Goal: Information Seeking & Learning: Check status

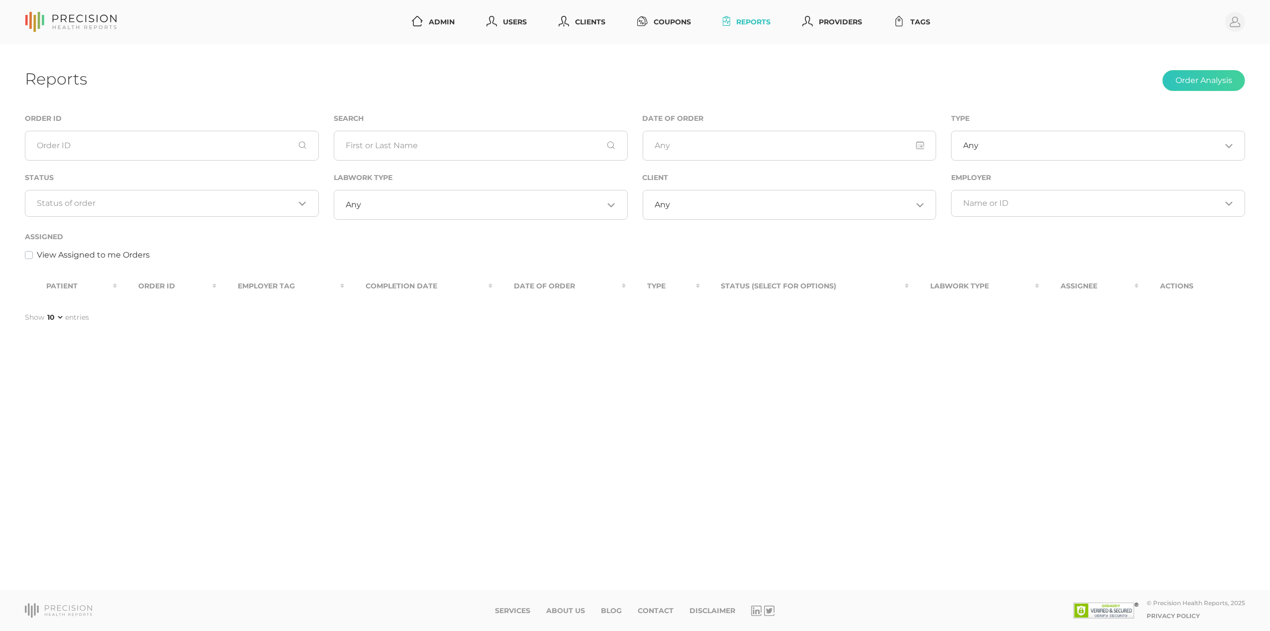
click at [249, 192] on div "Loading..." at bounding box center [172, 203] width 294 height 27
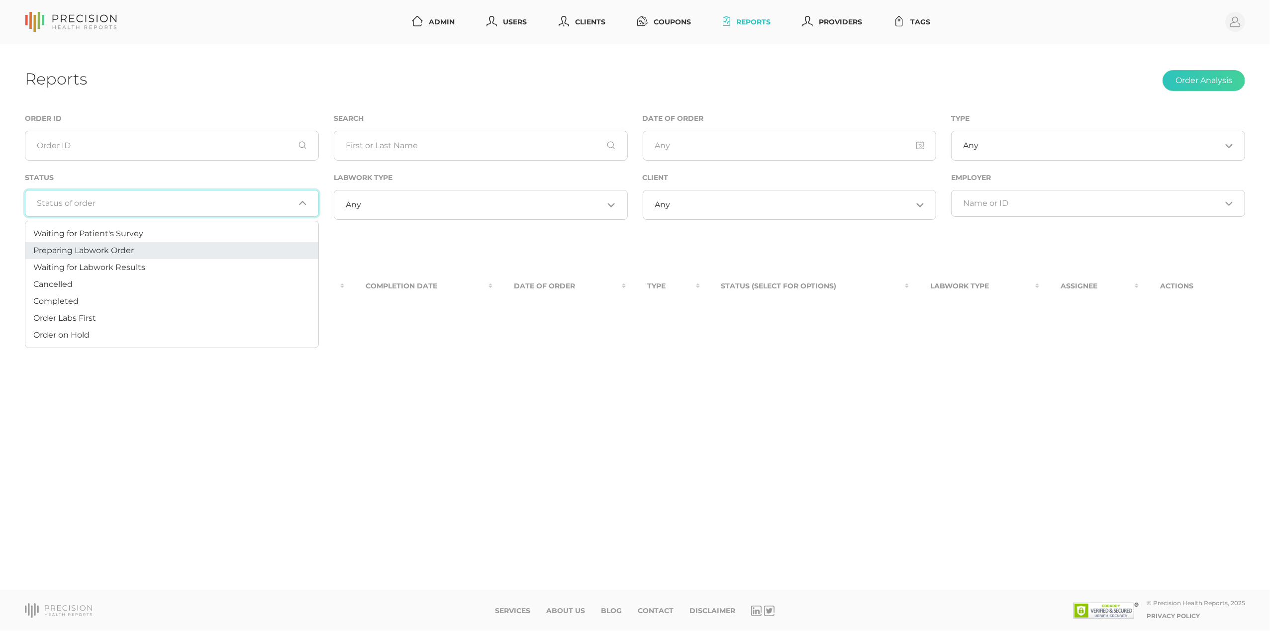
click at [153, 243] on li "Preparing Labwork Order" at bounding box center [171, 250] width 293 height 17
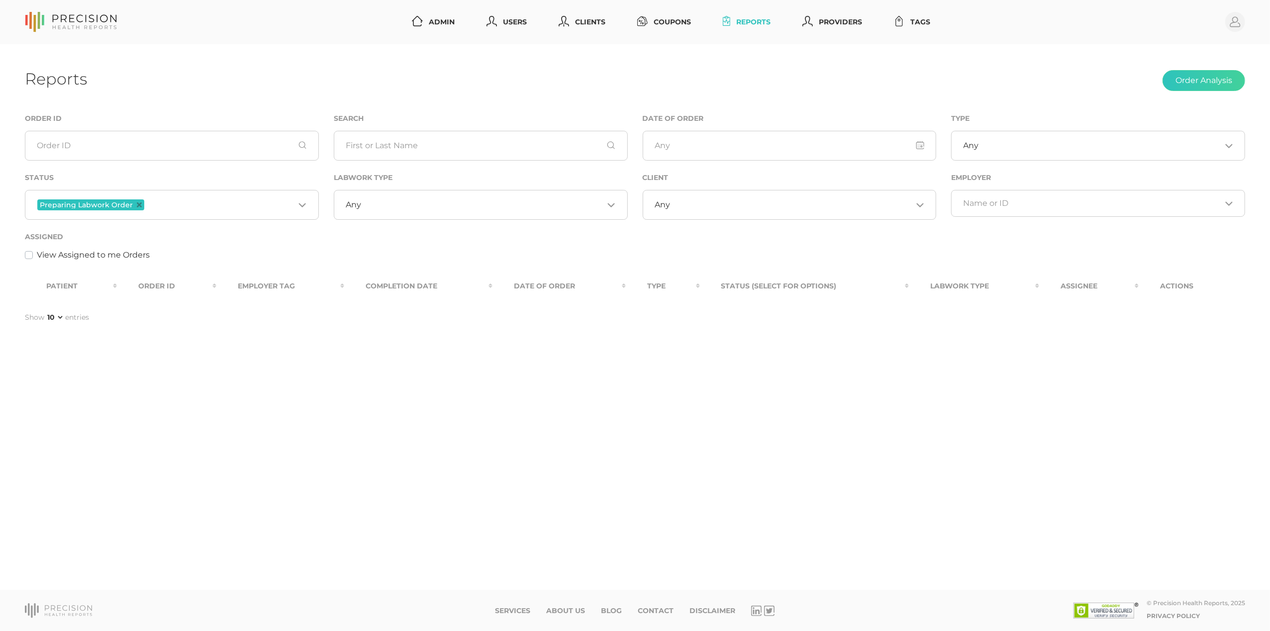
click at [171, 209] on input "Search for option" at bounding box center [220, 205] width 148 height 13
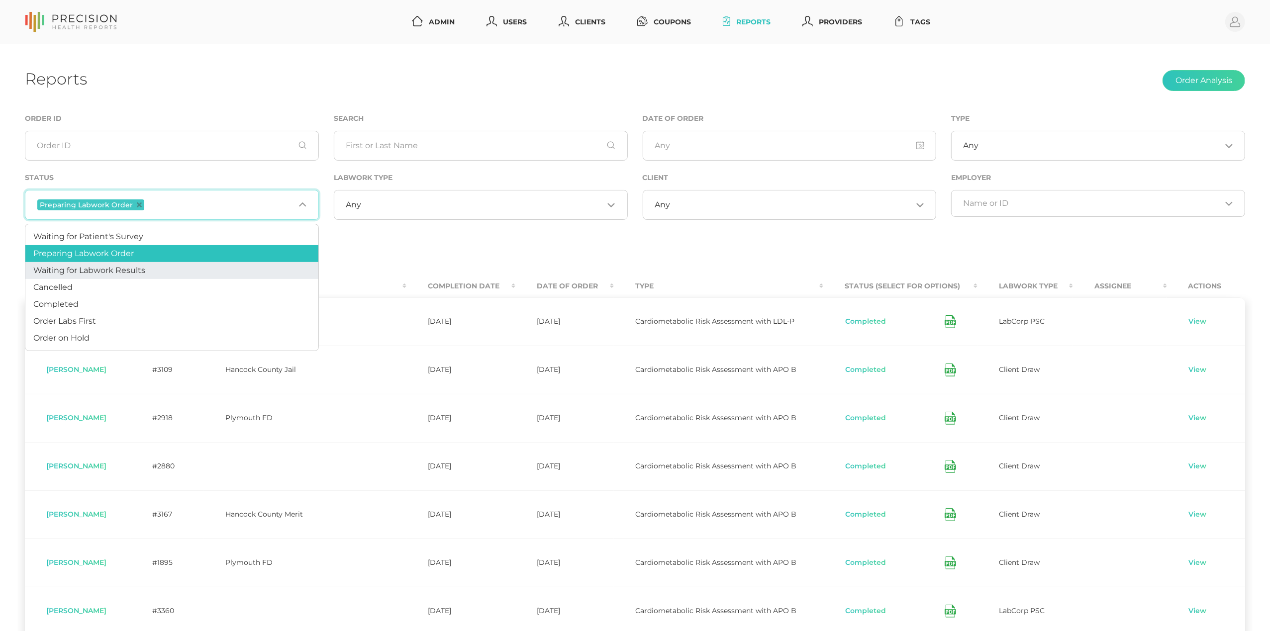
click at [121, 272] on span "Waiting for Labwork Results" at bounding box center [89, 270] width 112 height 9
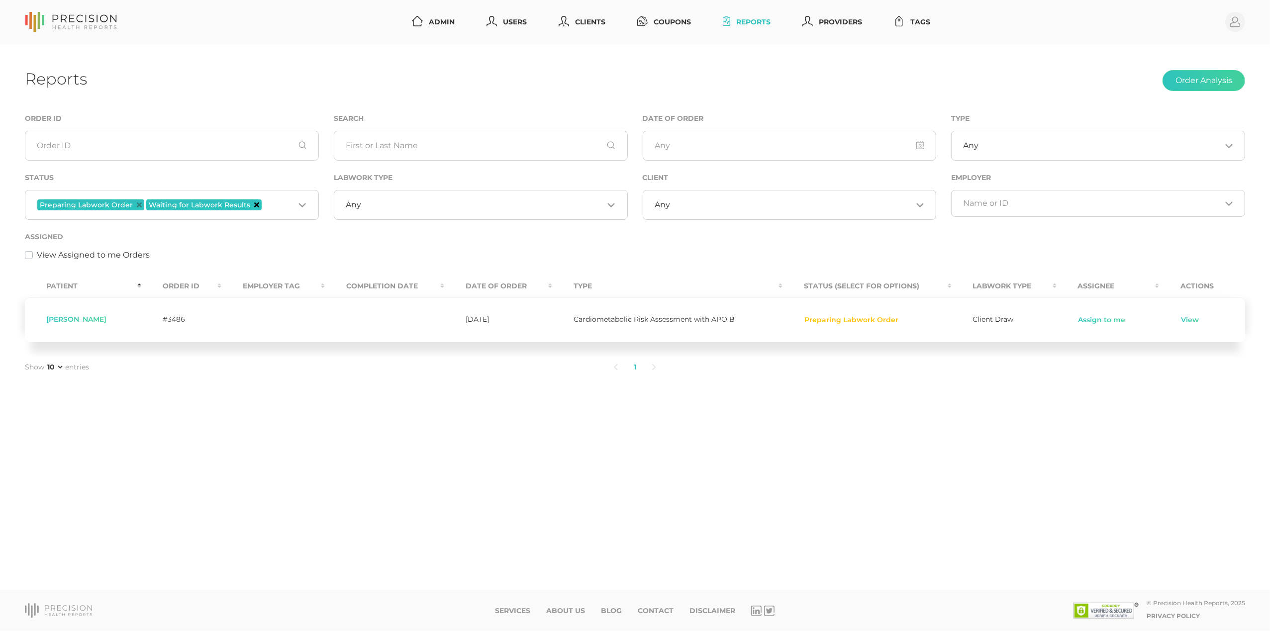
click at [254, 206] on icon "Deselect Waiting for Labwork Results" at bounding box center [256, 205] width 5 height 5
click at [223, 209] on input "Search for option" at bounding box center [220, 205] width 148 height 13
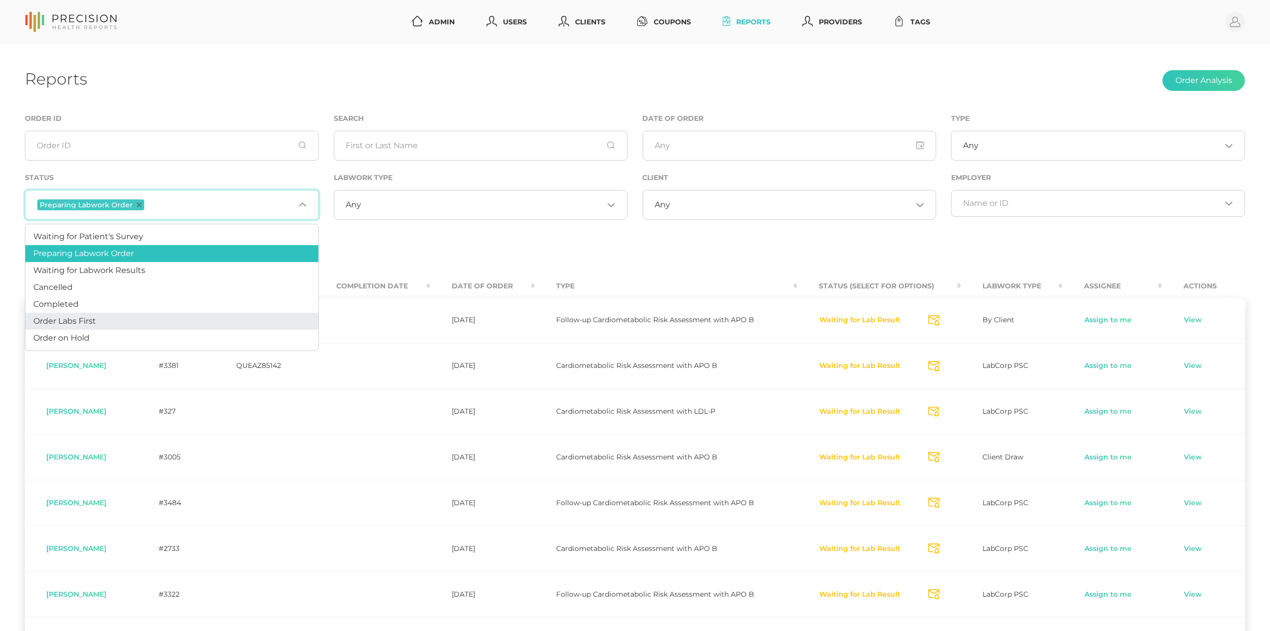
click at [119, 323] on li "Order Labs First" at bounding box center [171, 321] width 293 height 17
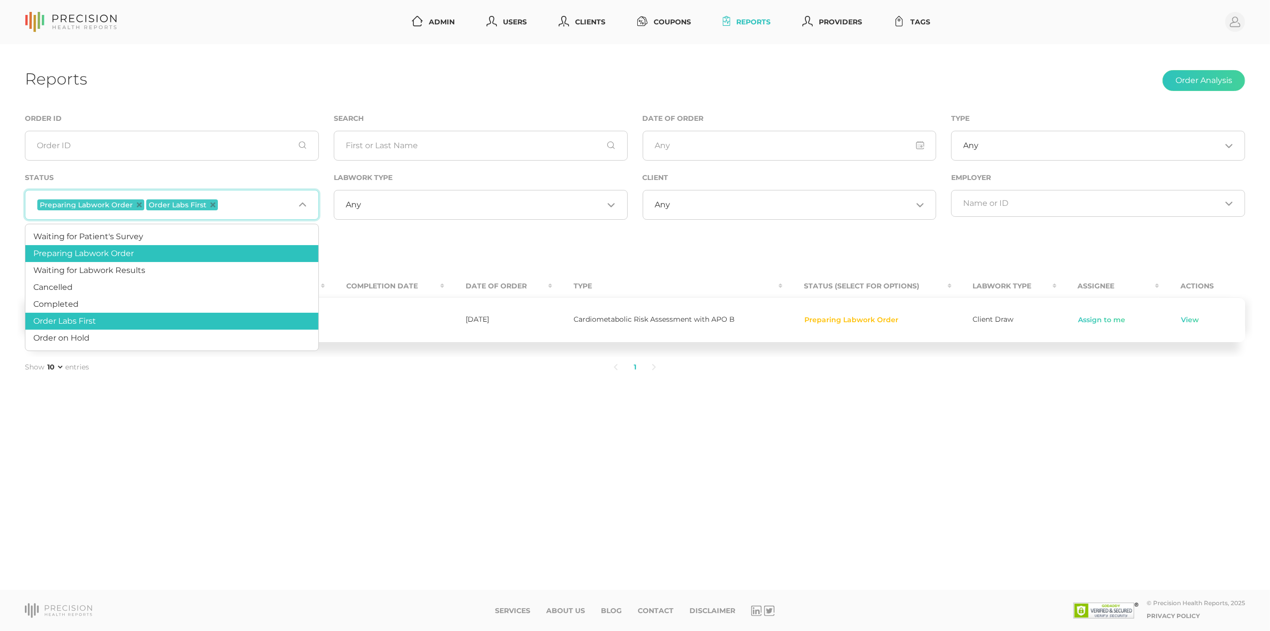
click at [210, 202] on span "Order Labs First" at bounding box center [182, 205] width 72 height 11
click at [210, 203] on icon "Deselect Order Labs First" at bounding box center [212, 205] width 5 height 5
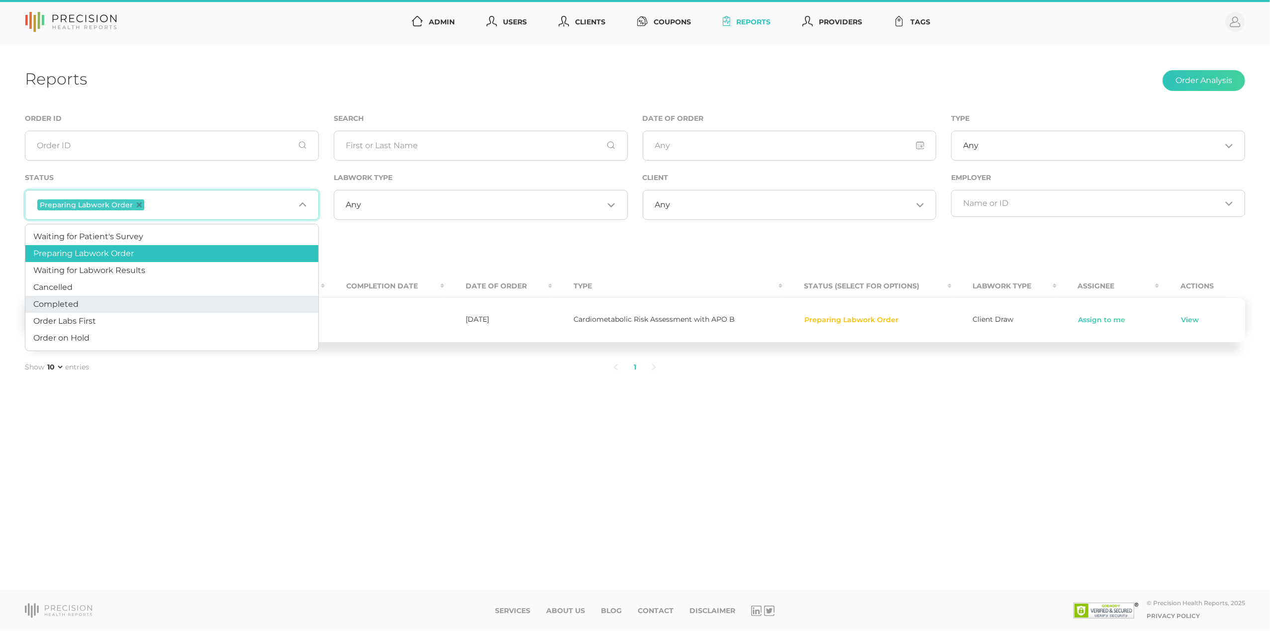
click at [448, 252] on div "View Assigned to me Orders" at bounding box center [635, 255] width 1221 height 12
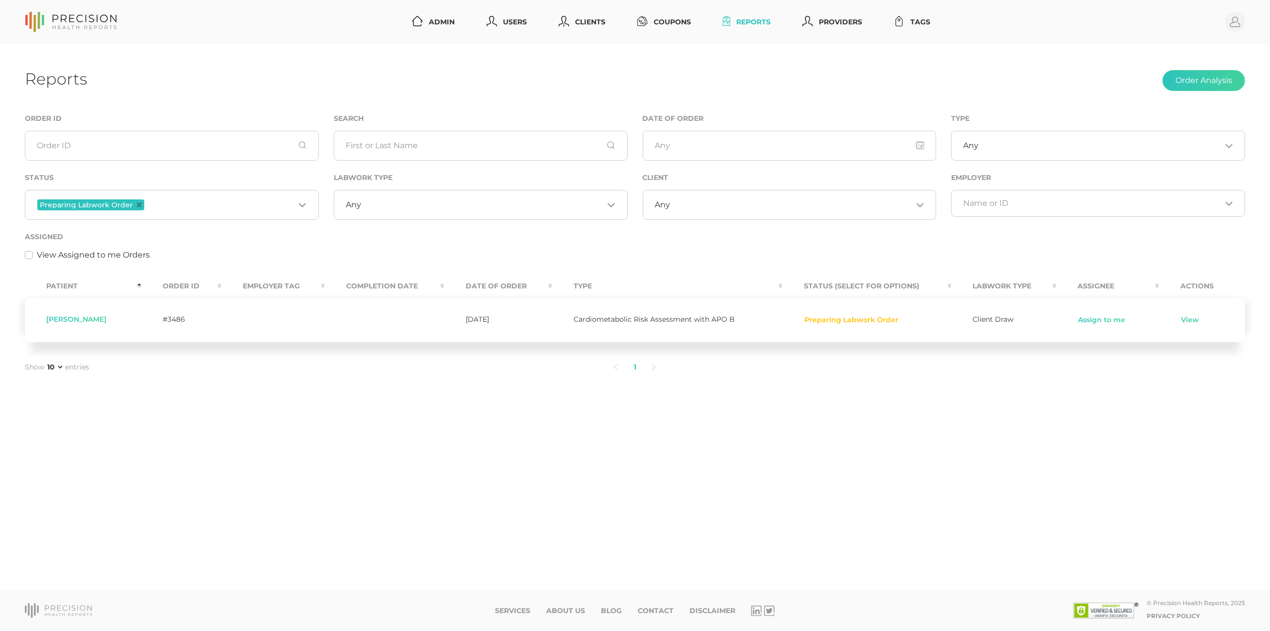
click at [162, 208] on input "Search for option" at bounding box center [220, 205] width 148 height 13
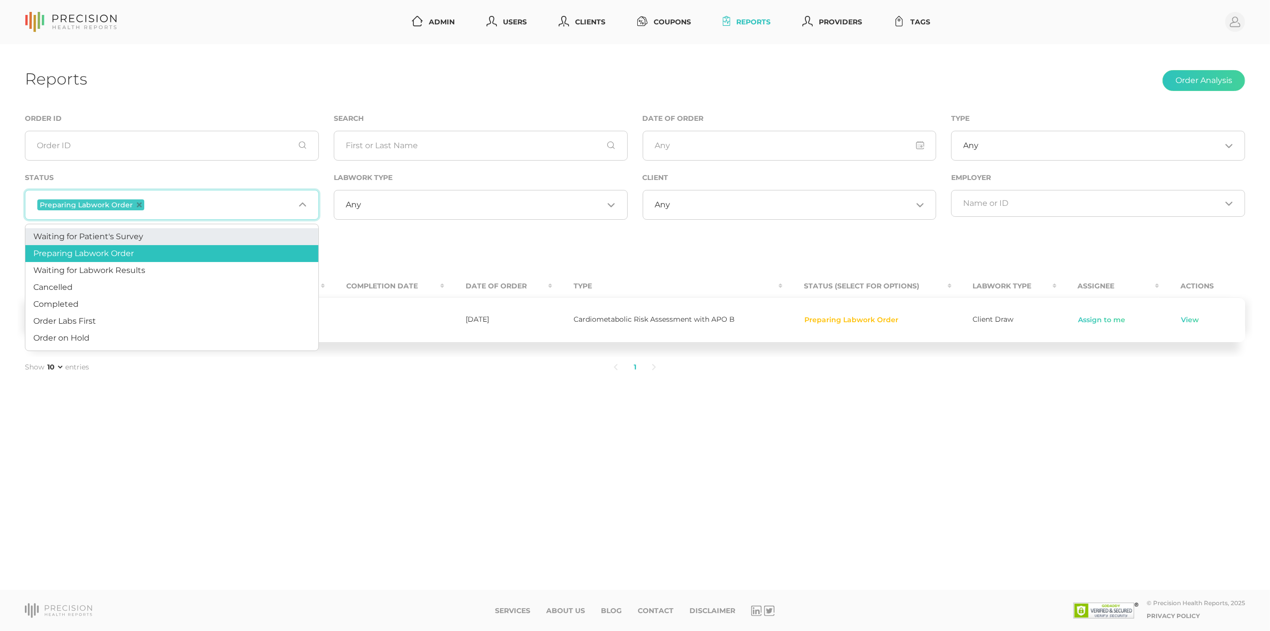
click at [152, 233] on li "Waiting for Patient's Survey" at bounding box center [171, 236] width 293 height 17
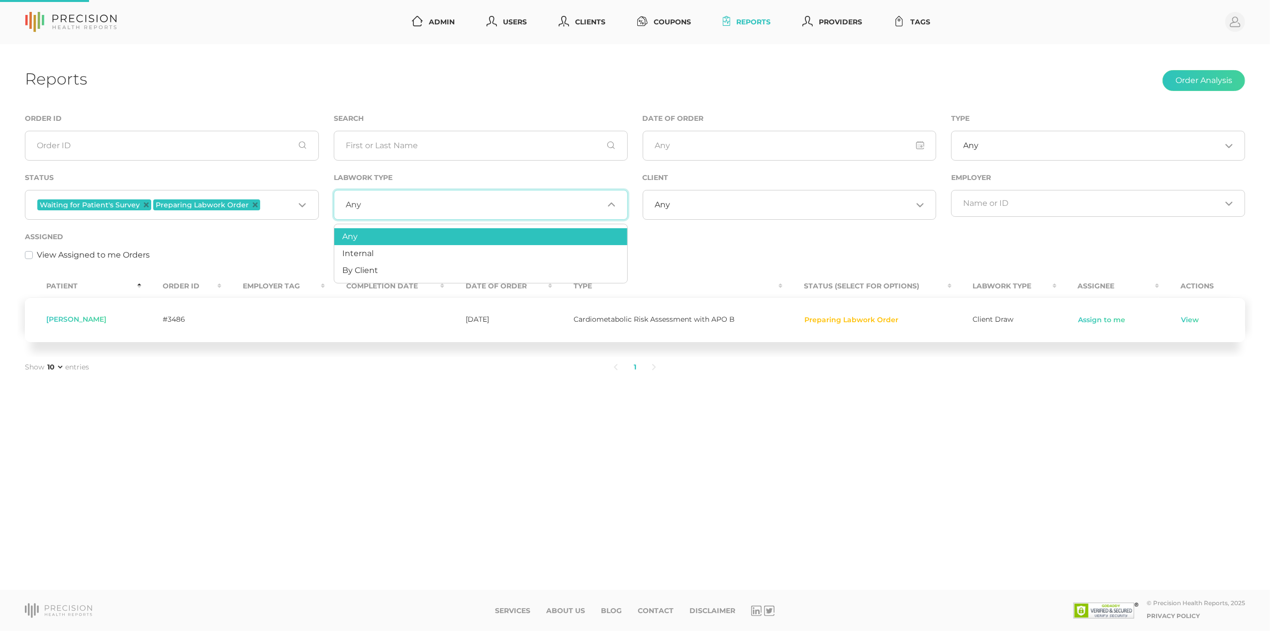
click at [396, 207] on input "Search for option" at bounding box center [482, 205] width 242 height 10
click at [376, 263] on li "By Client" at bounding box center [480, 270] width 293 height 17
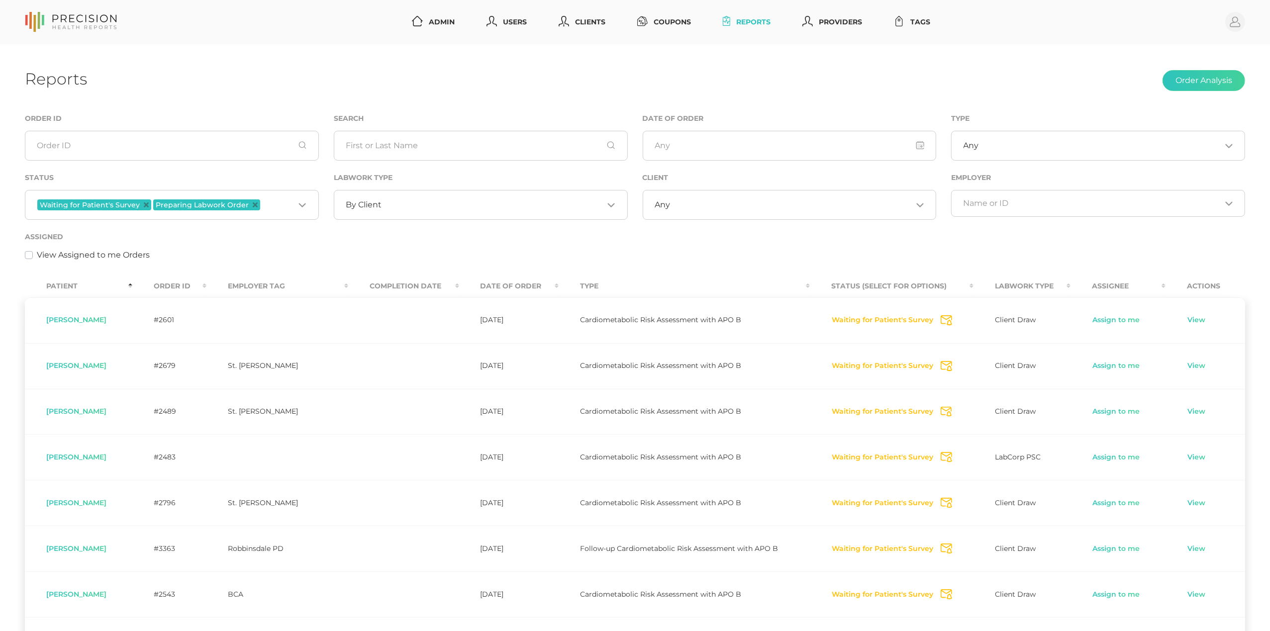
click at [178, 283] on th "Order ID" at bounding box center [169, 286] width 74 height 22
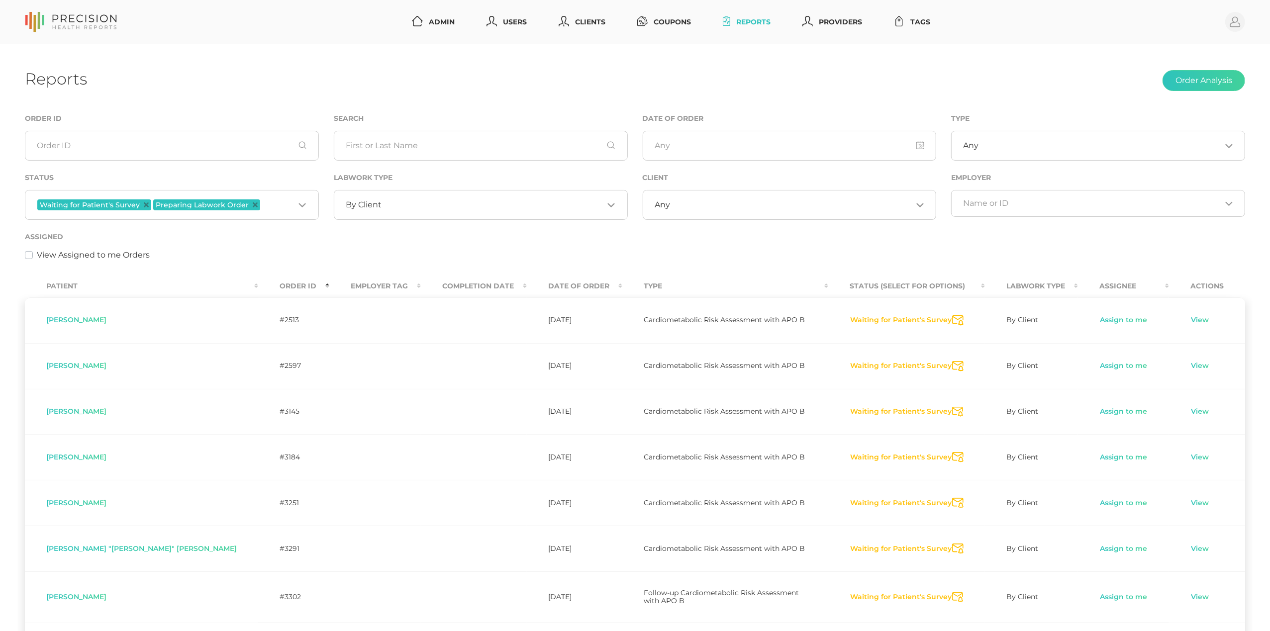
click at [258, 283] on th "Order ID" at bounding box center [293, 286] width 71 height 22
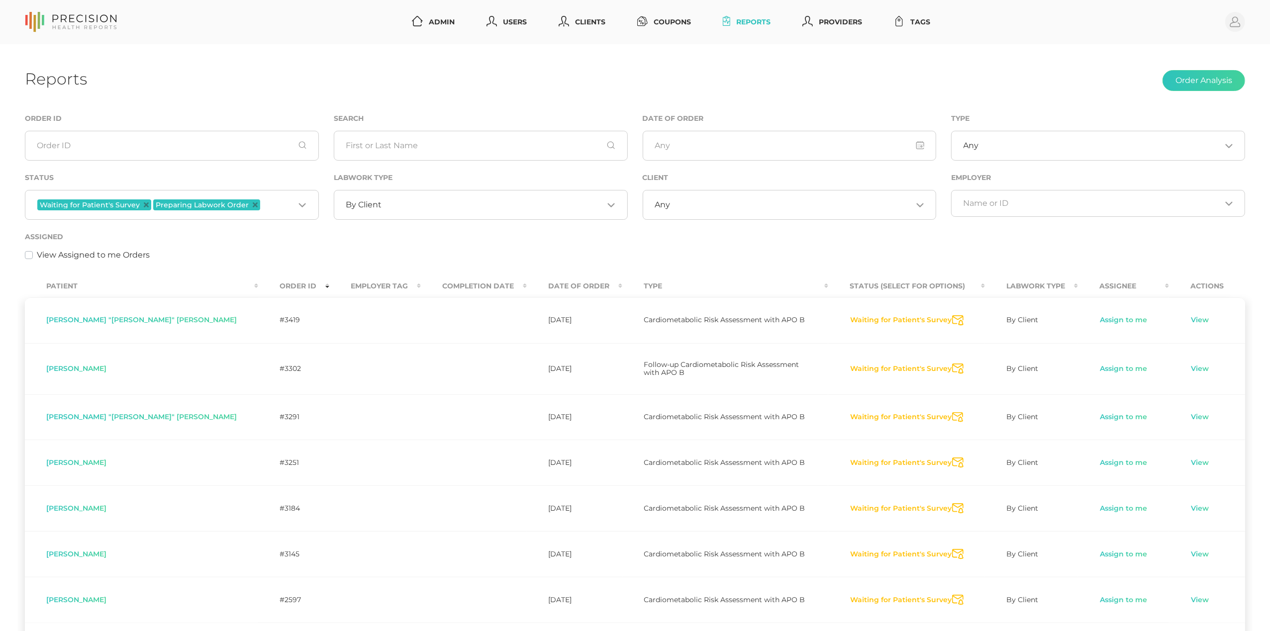
click at [258, 283] on th "Order ID" at bounding box center [293, 286] width 71 height 22
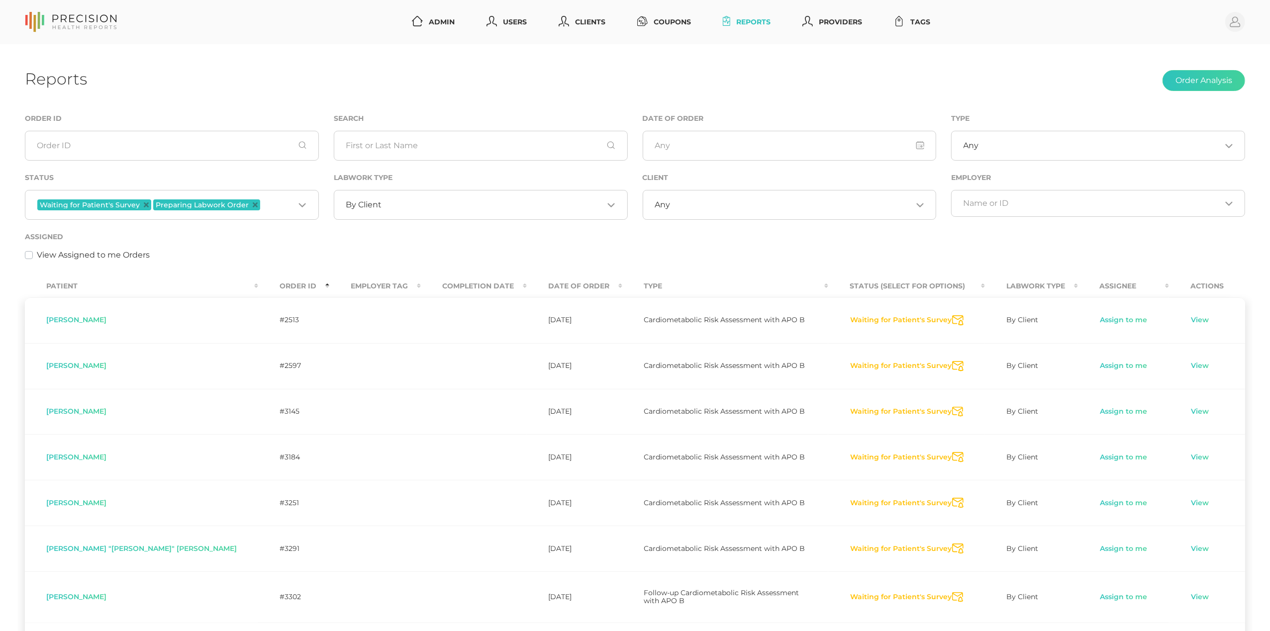
click at [258, 283] on th "Order ID" at bounding box center [293, 286] width 71 height 22
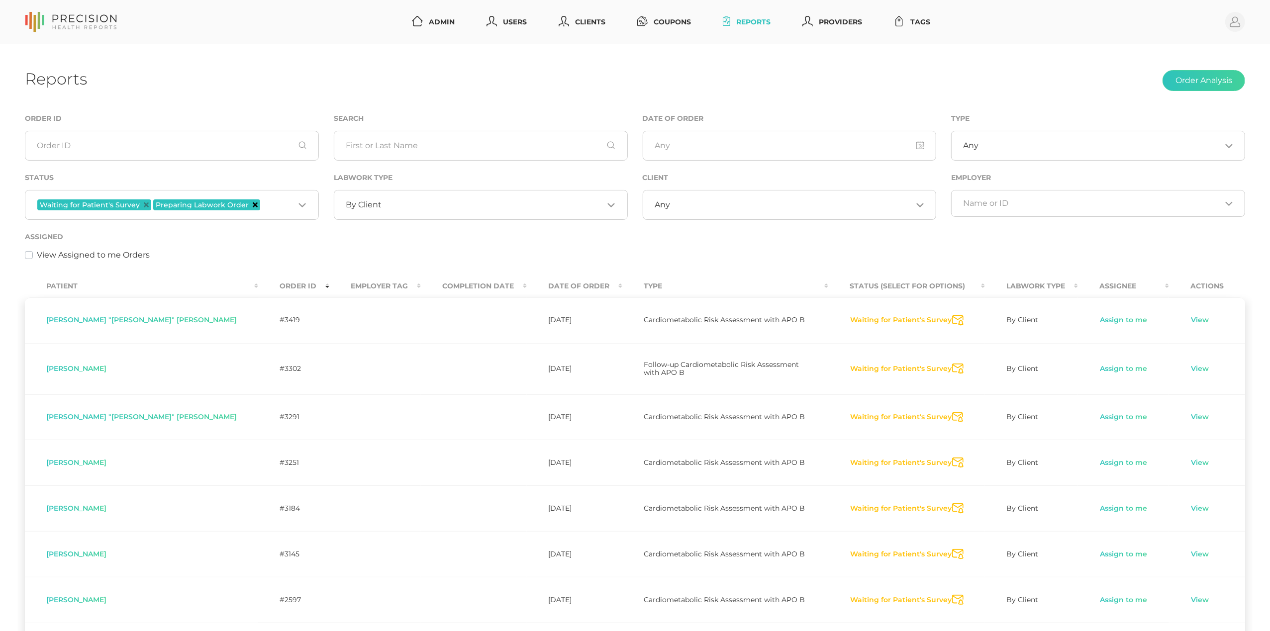
click at [253, 204] on icon "Deselect Preparing Labwork Order" at bounding box center [255, 205] width 5 height 5
click at [239, 205] on input "Search for option" at bounding box center [223, 205] width 141 height 13
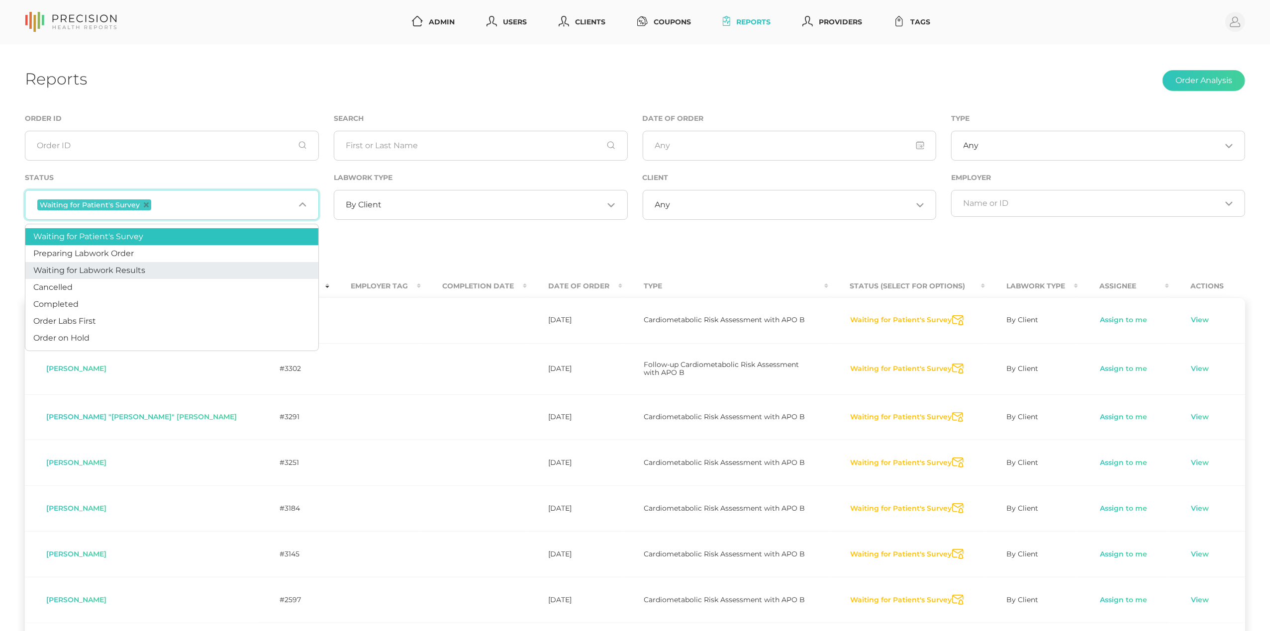
click at [180, 266] on li "Waiting for Labwork Results" at bounding box center [171, 270] width 293 height 17
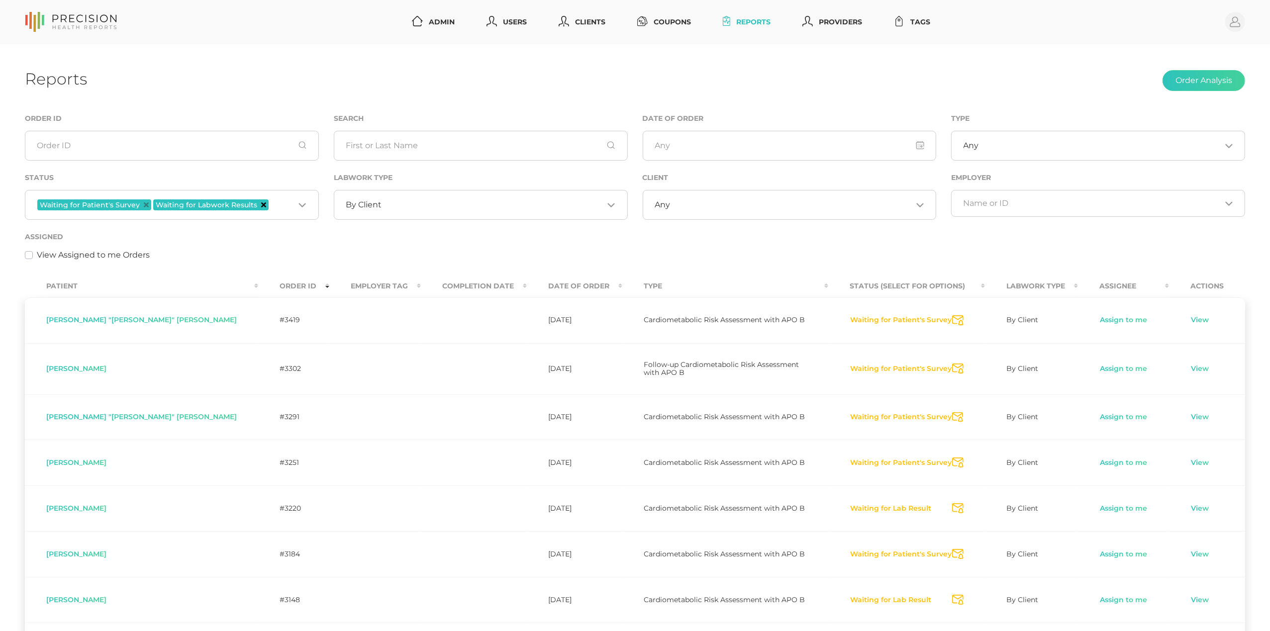
click at [262, 206] on icon "Deselect Waiting for Labwork Results" at bounding box center [263, 205] width 5 height 5
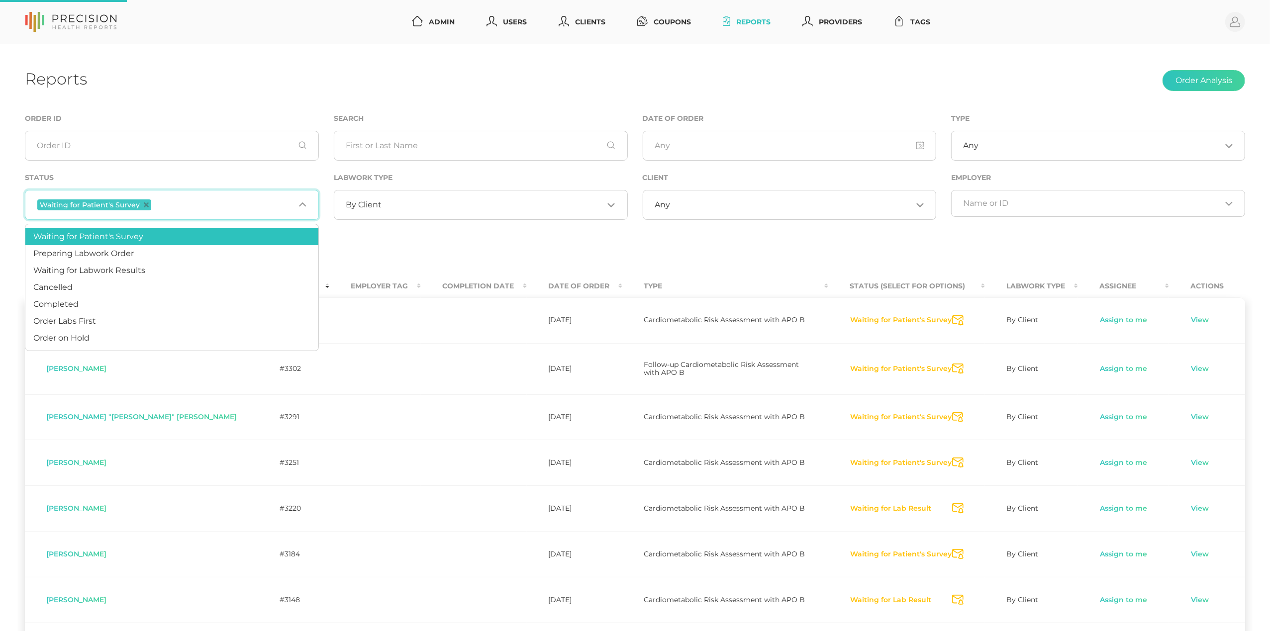
click at [227, 206] on input "Search for option" at bounding box center [223, 205] width 141 height 13
click at [152, 267] on li "Waiting for Labwork Results" at bounding box center [171, 270] width 293 height 17
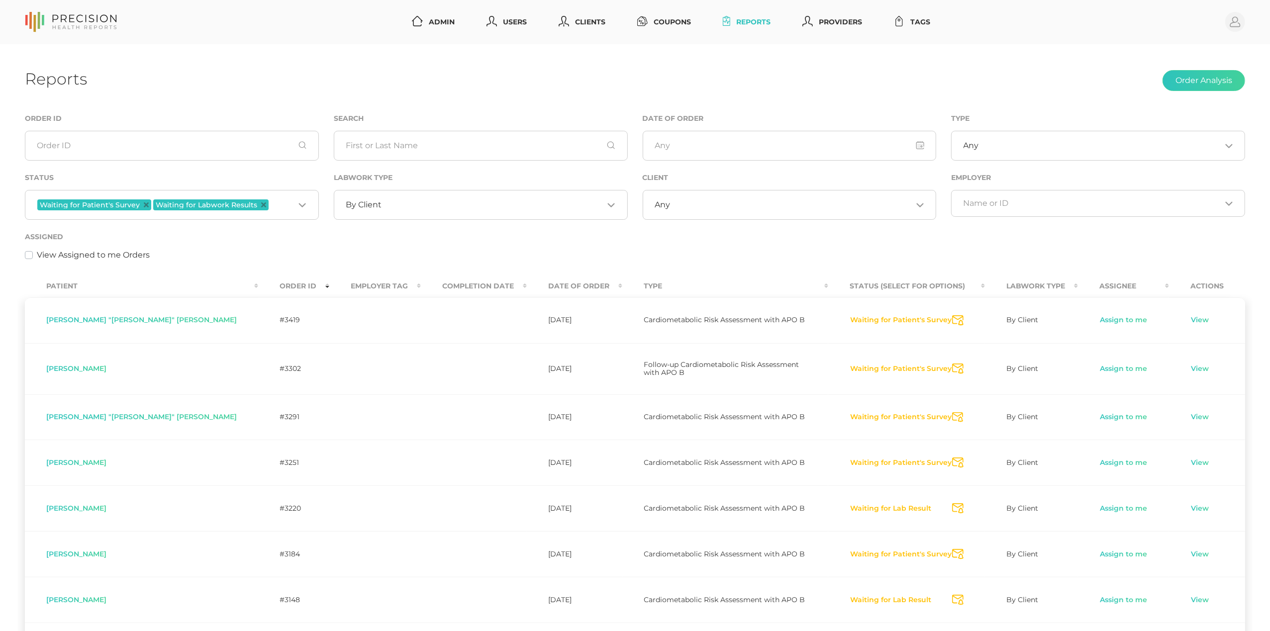
click at [229, 217] on div "Waiting for Patient's Survey Waiting for Labwork Results Loading..." at bounding box center [172, 205] width 294 height 30
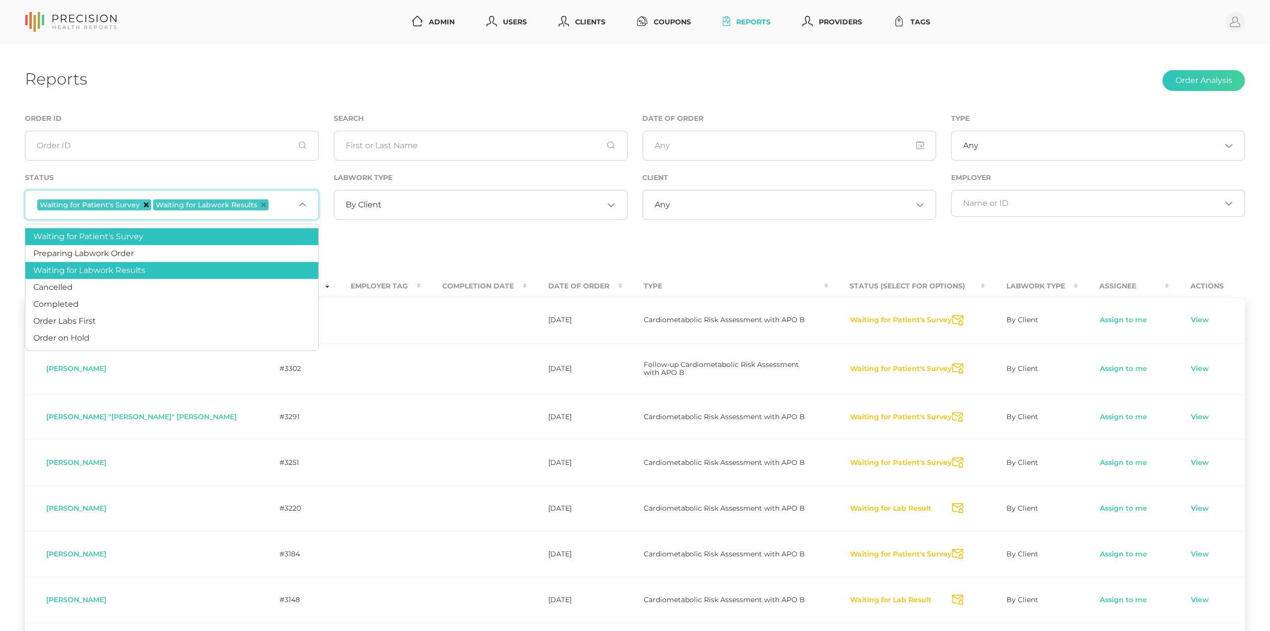
click at [146, 205] on icon "Deselect Waiting for Patient's Survey" at bounding box center [146, 205] width 5 height 5
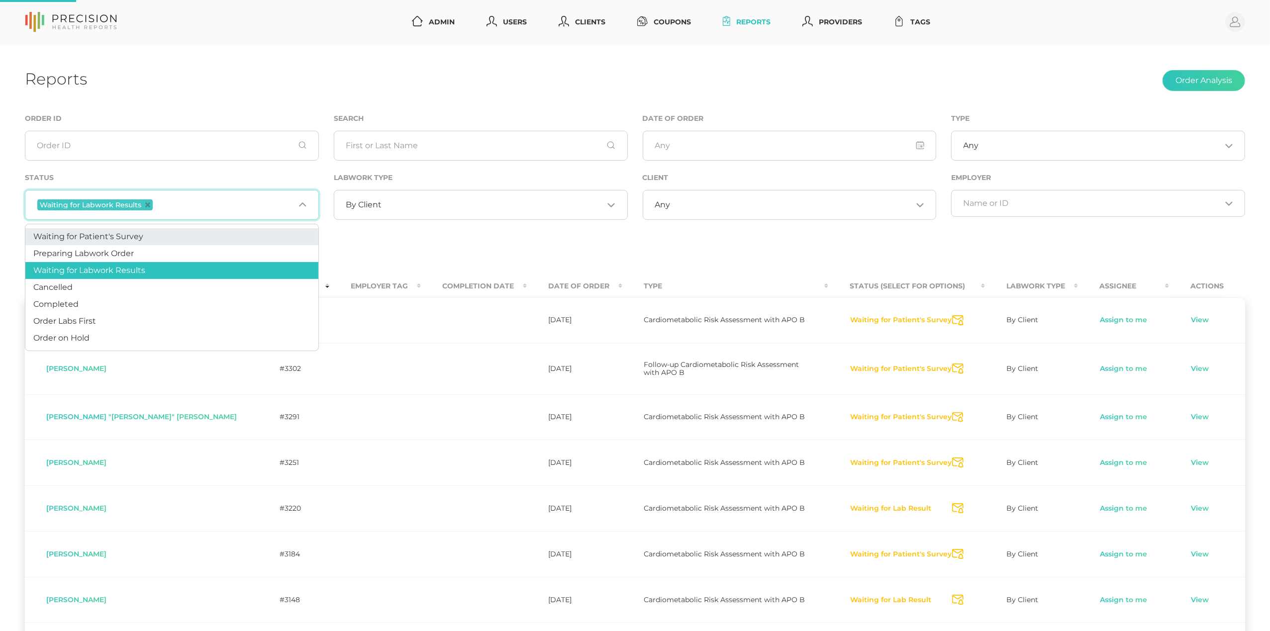
click at [173, 209] on input "Search for option" at bounding box center [225, 205] width 140 height 13
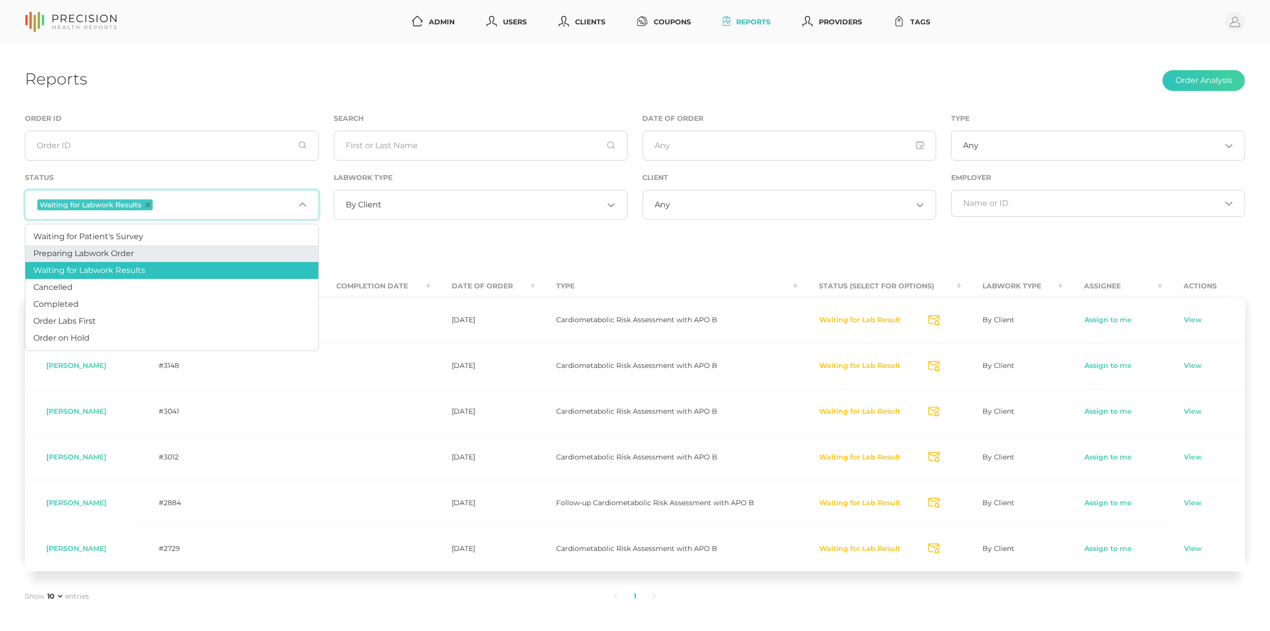
click at [160, 250] on li "Preparing Labwork Order" at bounding box center [171, 253] width 293 height 17
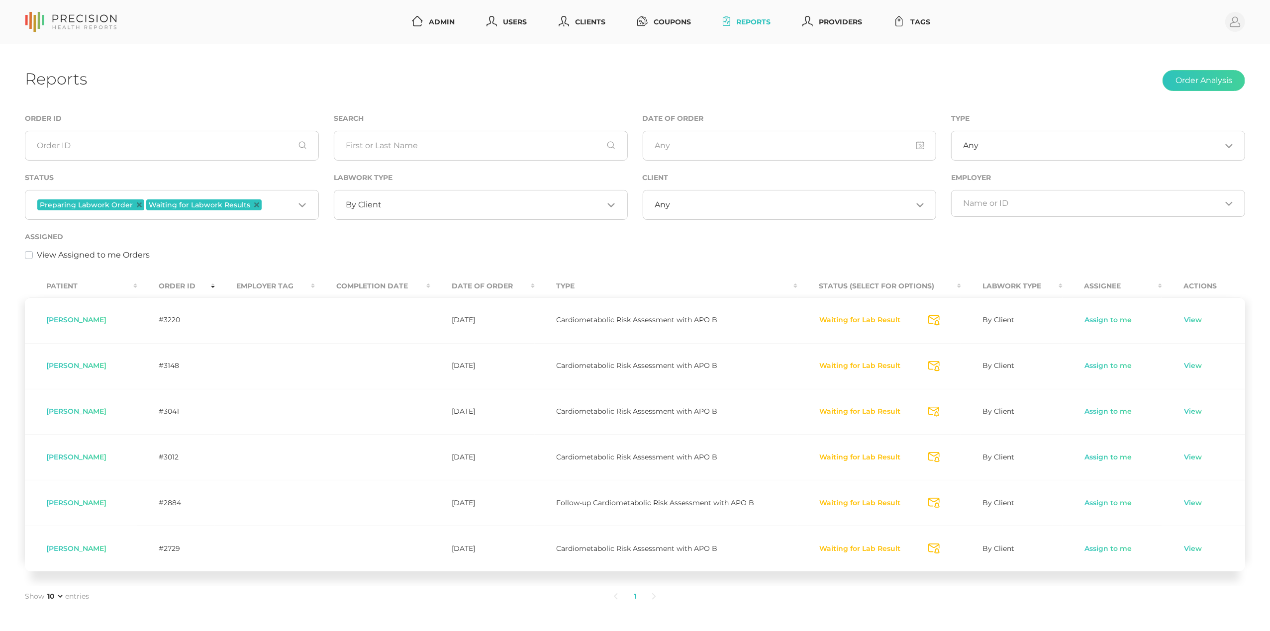
click at [177, 289] on th "Order ID" at bounding box center [176, 286] width 78 height 22
click at [179, 283] on th "Order ID" at bounding box center [176, 286] width 78 height 22
click at [254, 206] on icon "Deselect Waiting for Labwork Results" at bounding box center [256, 205] width 5 height 5
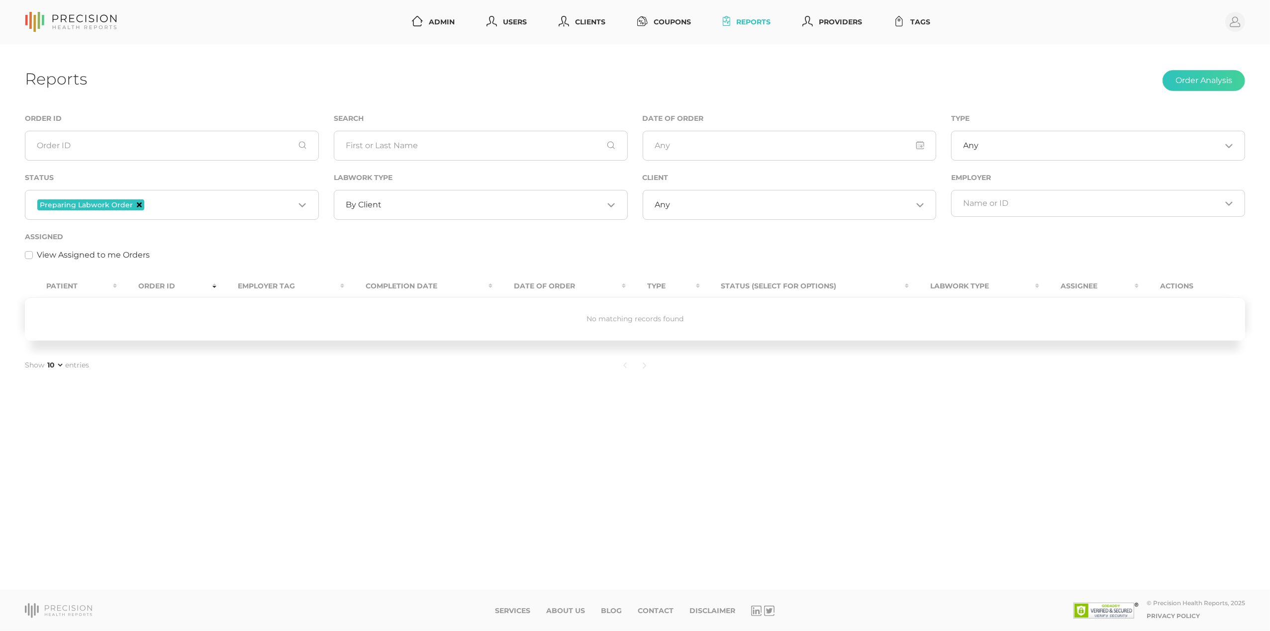
click at [137, 204] on icon "Deselect Preparing Labwork Order" at bounding box center [139, 205] width 5 height 5
click at [415, 153] on input "text" at bounding box center [481, 146] width 294 height 30
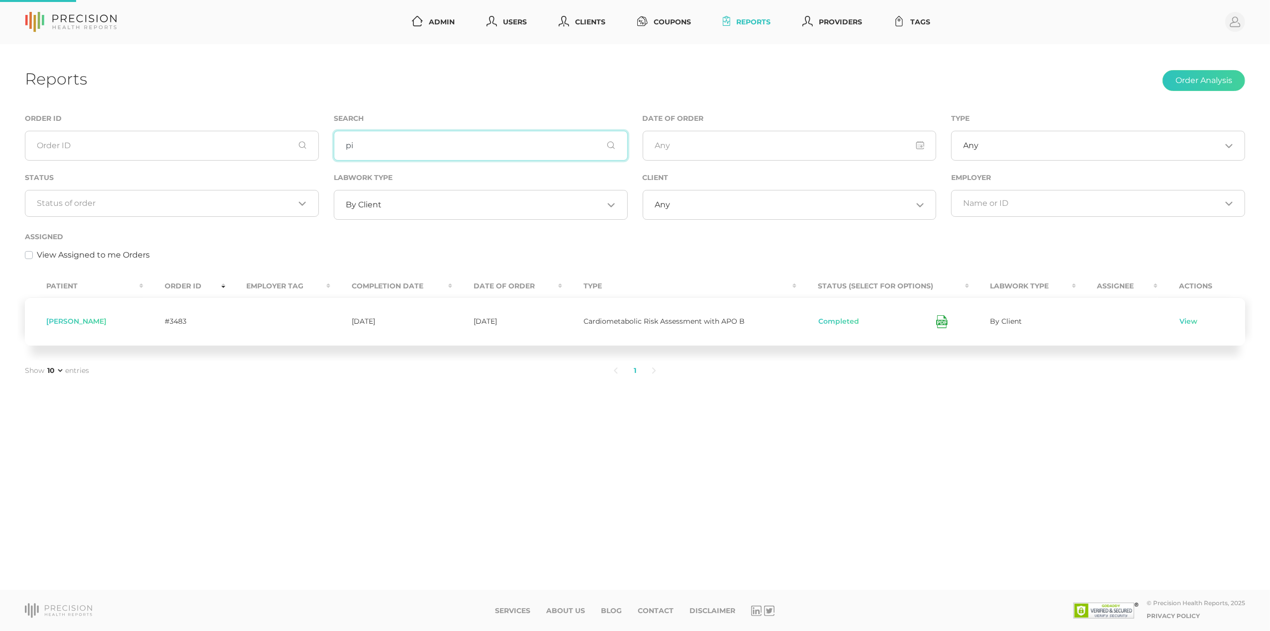
type input "p"
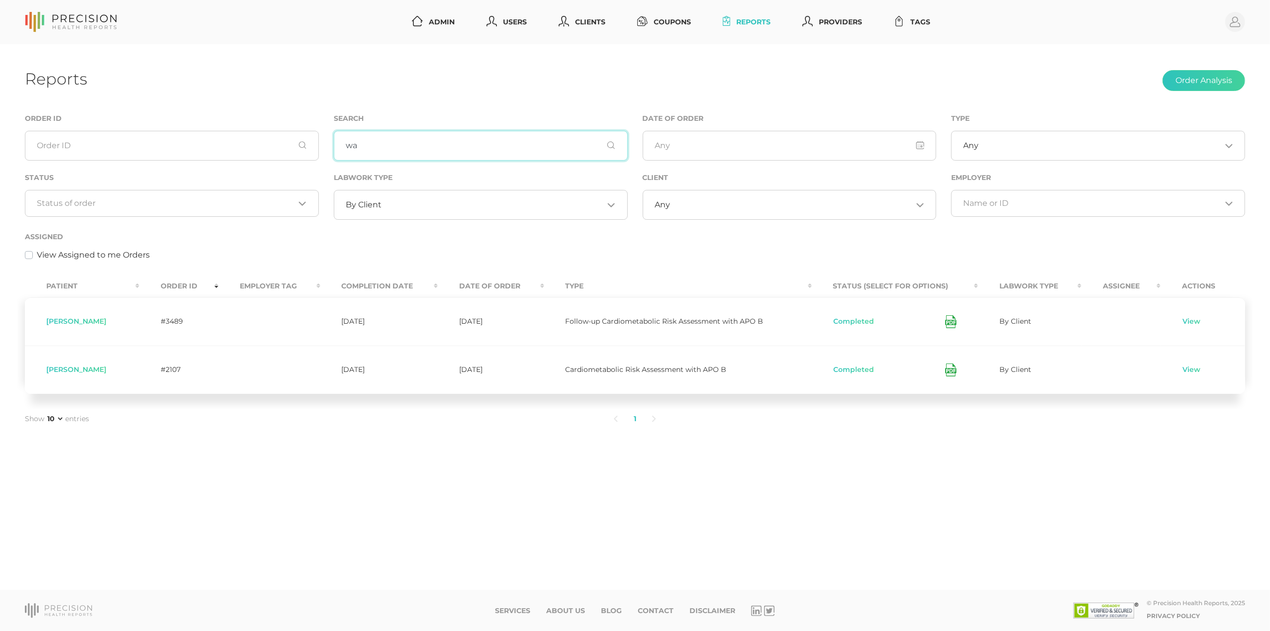
type input "w"
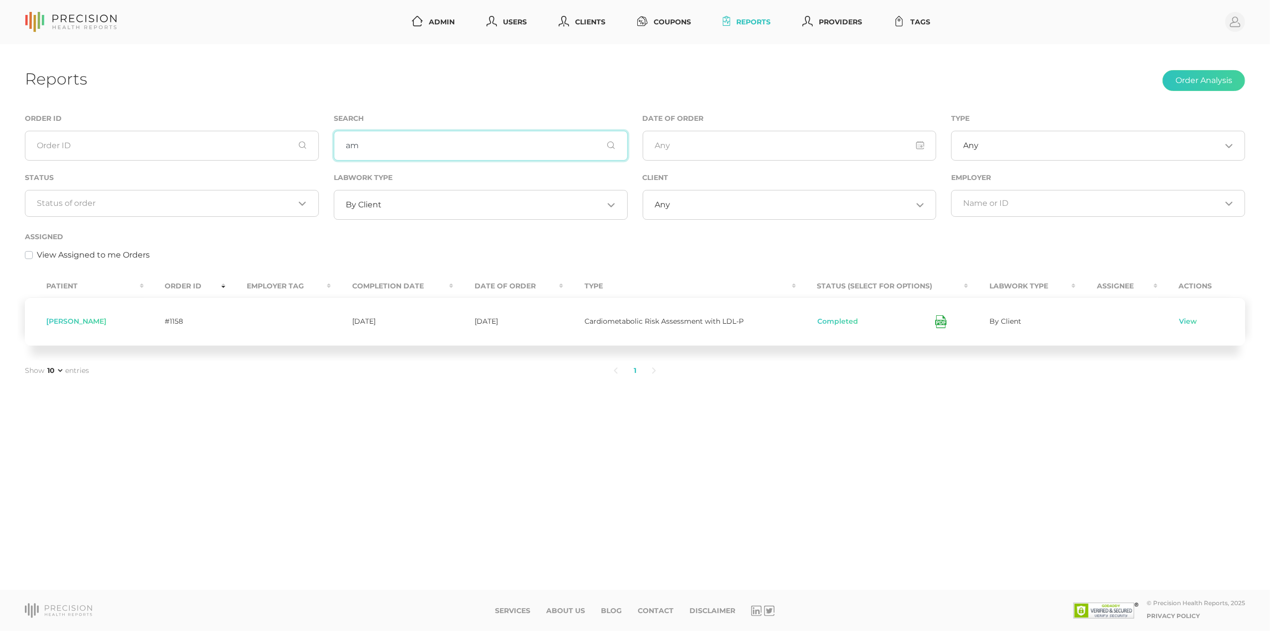
type input "a"
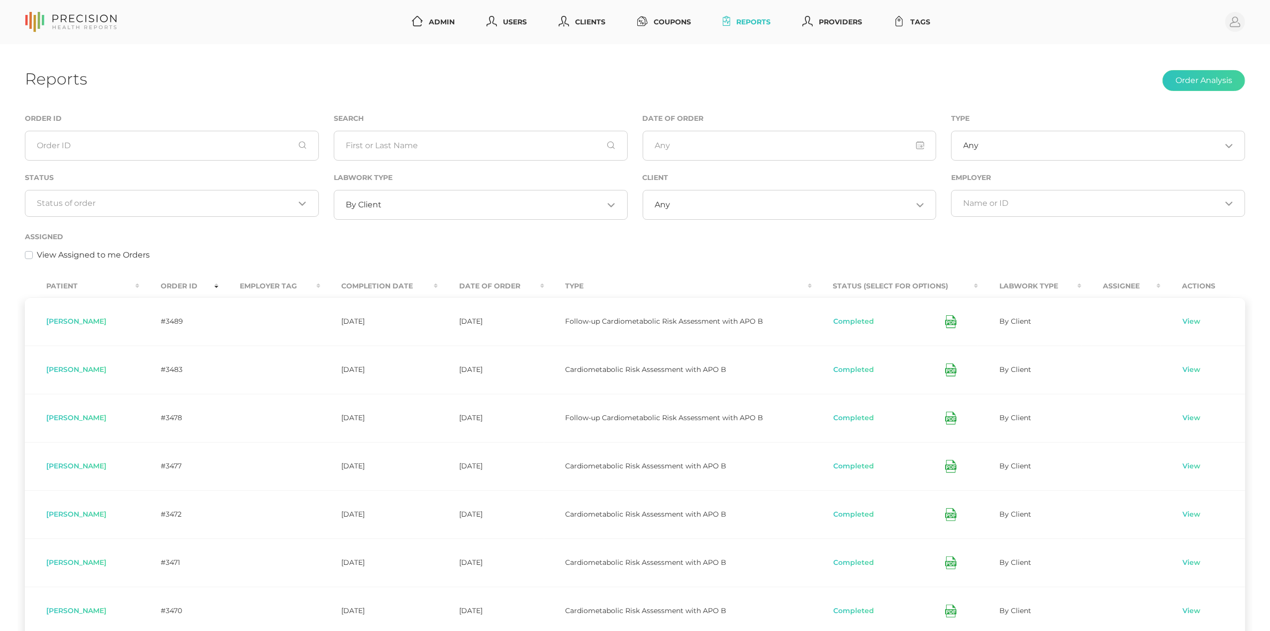
click at [387, 200] on div "By Client Loading..." at bounding box center [481, 205] width 294 height 30
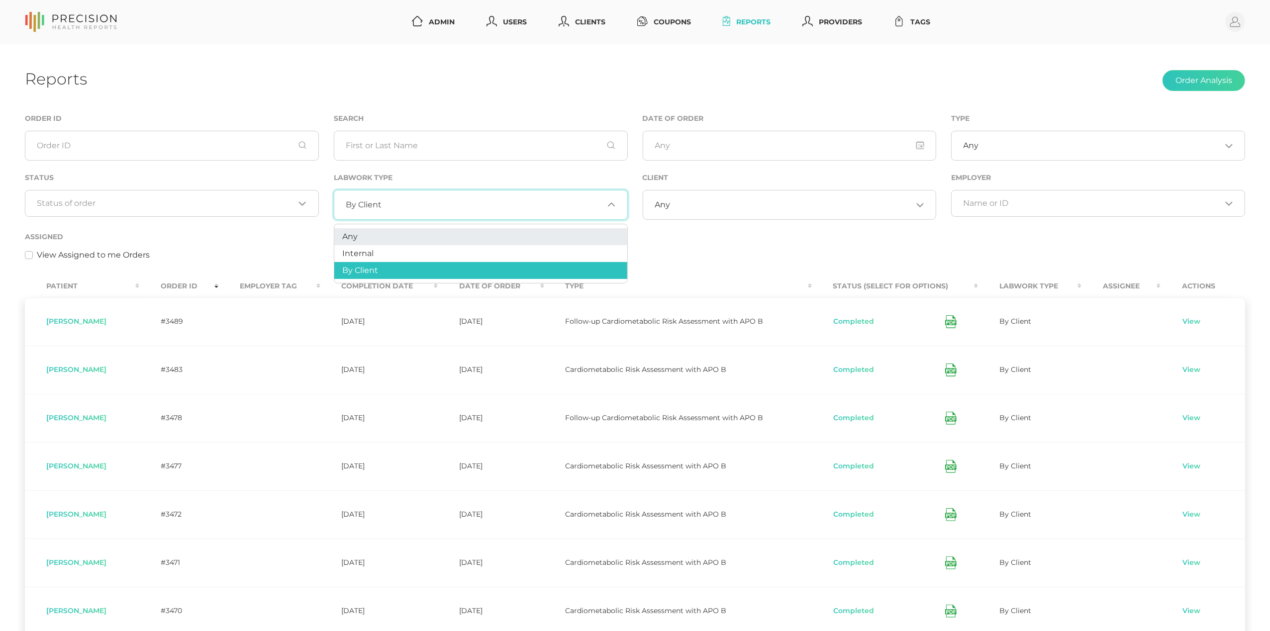
click at [376, 238] on li "Any" at bounding box center [480, 236] width 293 height 17
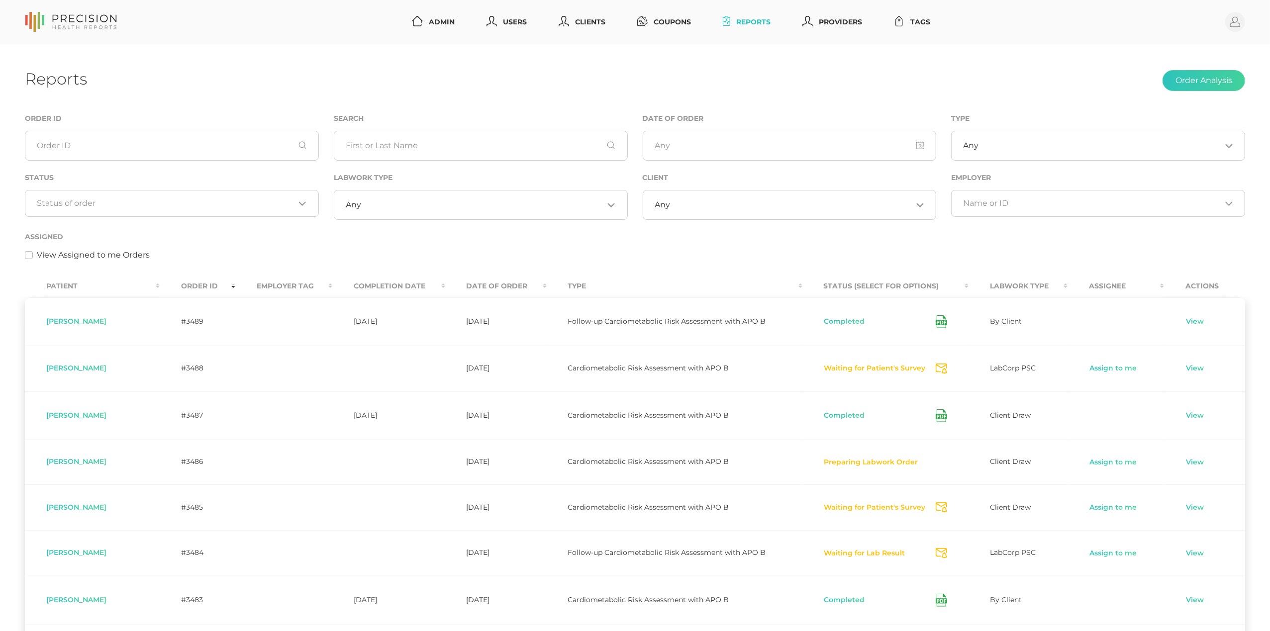
click at [374, 276] on th "Completion Date" at bounding box center [388, 286] width 112 height 22
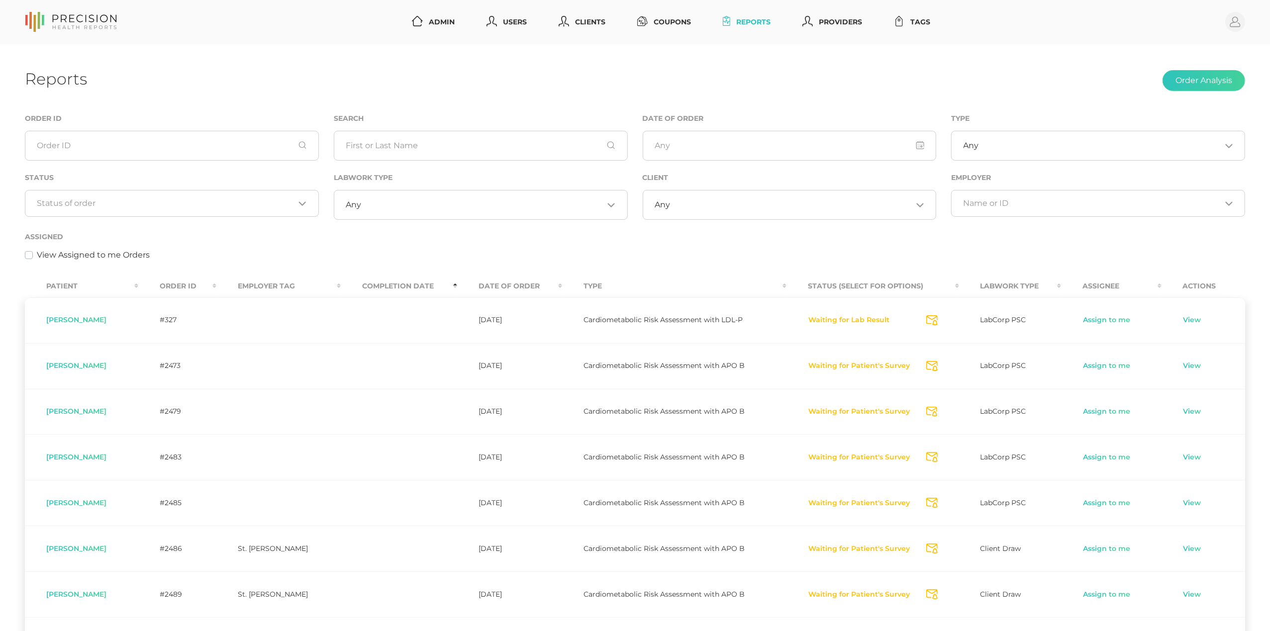
click at [374, 276] on th "Completion Date" at bounding box center [399, 286] width 116 height 22
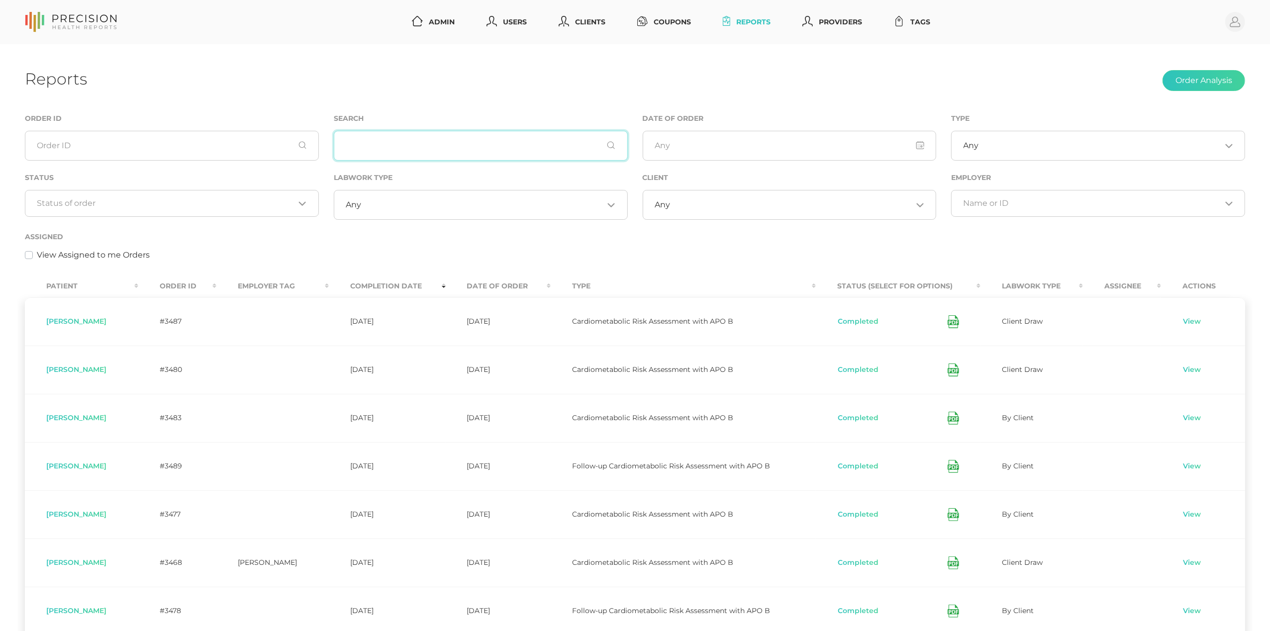
click at [410, 146] on input "text" at bounding box center [481, 146] width 294 height 30
click at [410, 148] on input "text" at bounding box center [481, 146] width 294 height 30
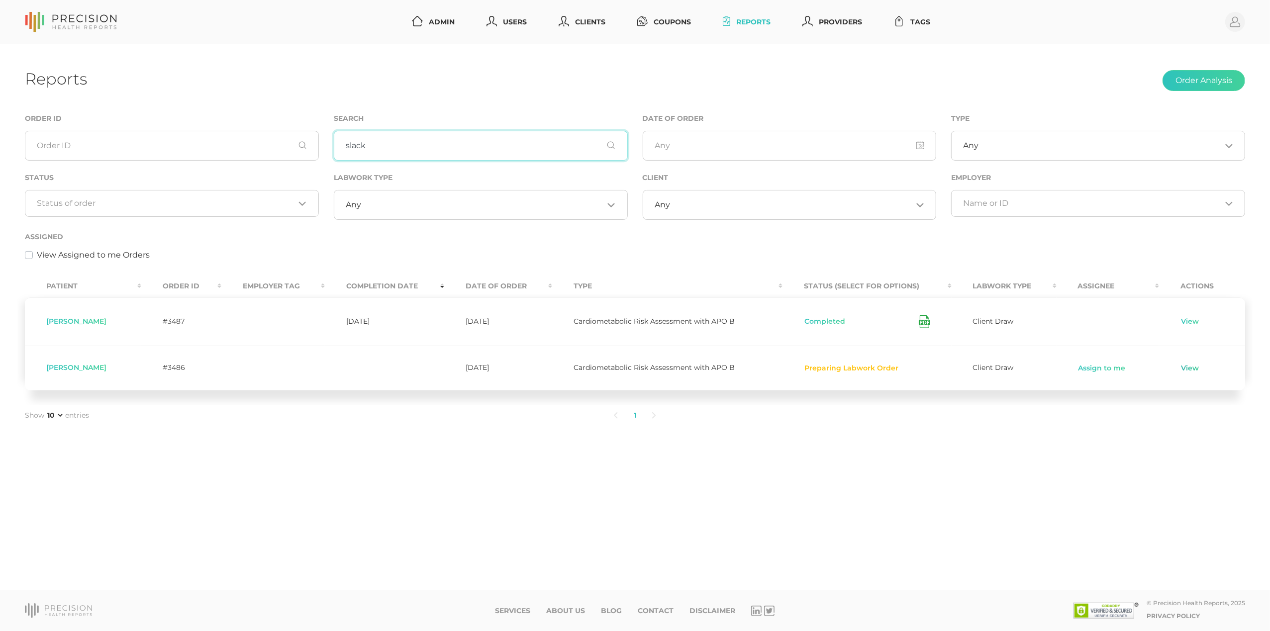
type input "slack"
click at [1193, 368] on link "View" at bounding box center [1190, 369] width 19 height 10
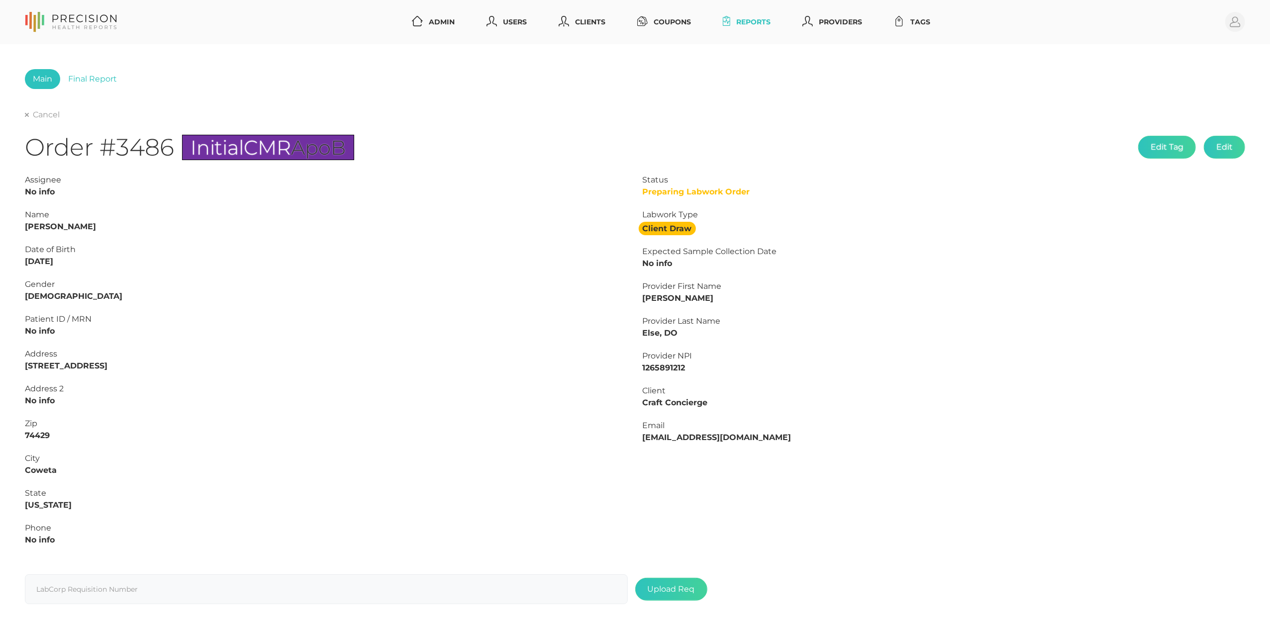
click at [53, 262] on strong "[DATE]" at bounding box center [39, 261] width 28 height 9
drag, startPoint x: 70, startPoint y: 262, endPoint x: 0, endPoint y: 262, distance: 69.7
click at [0, 262] on div "Main Final Report Cancel Order #3486 Initial CMR ApoB Edit Tag Edit Status Prep…" at bounding box center [635, 339] width 1270 height 591
copy strong "[DATE]"
click at [32, 114] on link "Cancel" at bounding box center [42, 115] width 35 height 10
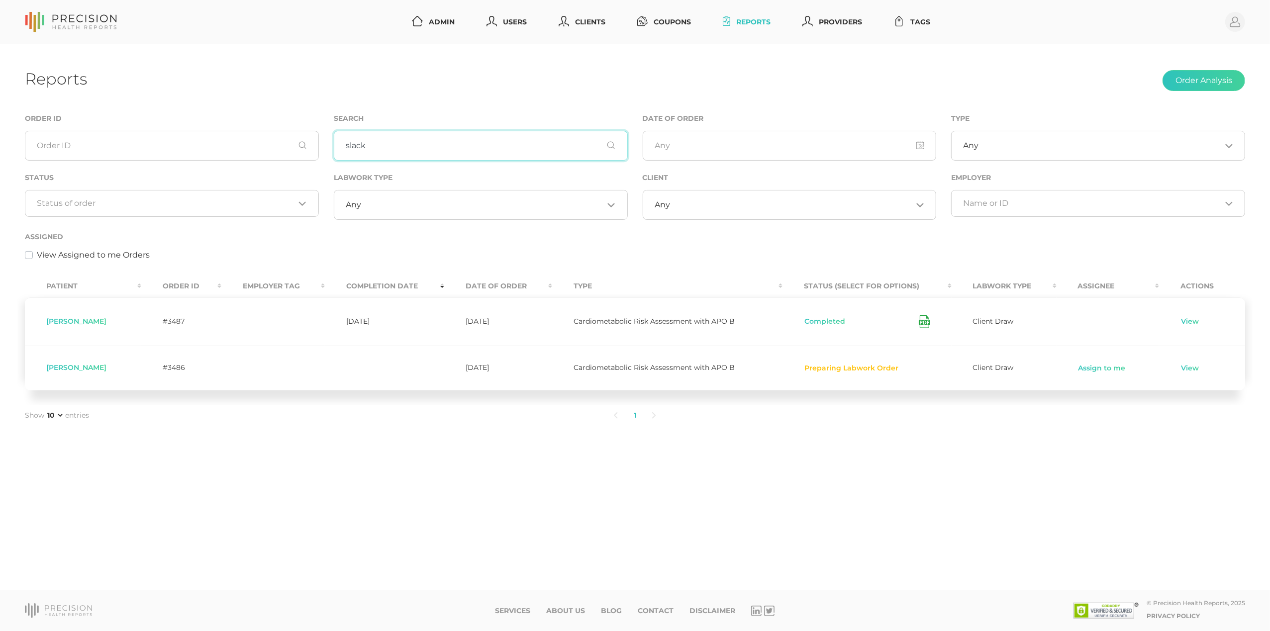
click at [370, 139] on input "slack" at bounding box center [481, 146] width 294 height 30
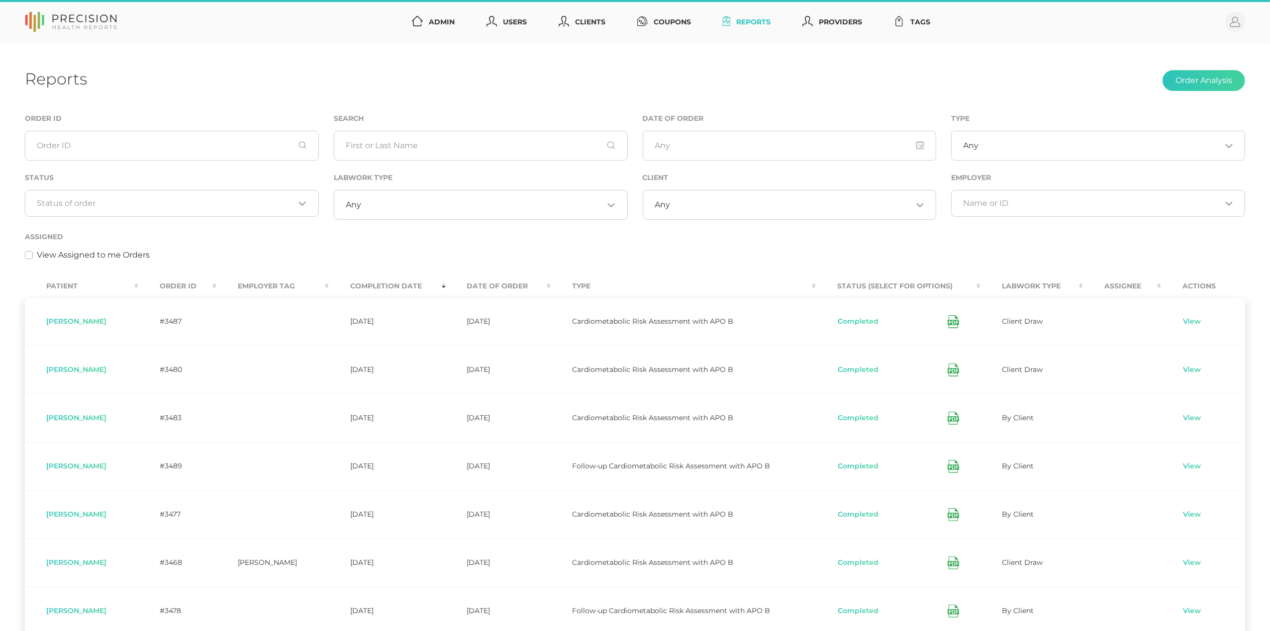
click at [196, 208] on input "Search for option" at bounding box center [166, 204] width 258 height 10
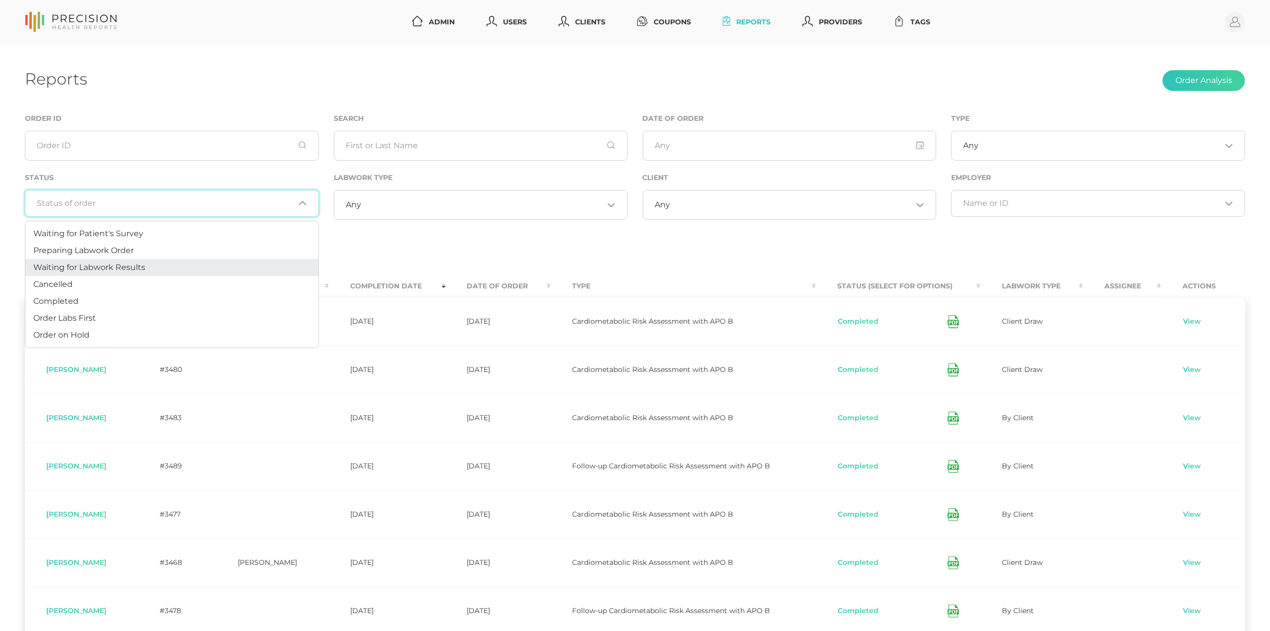
click at [170, 266] on li "Waiting for Labwork Results" at bounding box center [171, 267] width 293 height 17
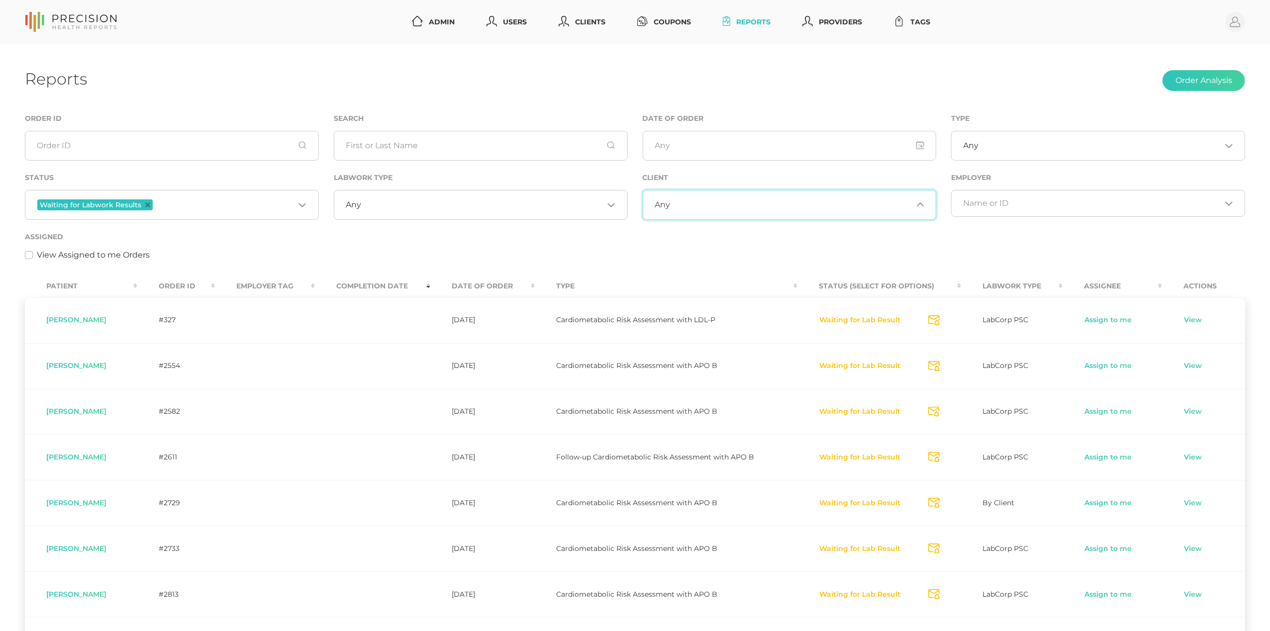
click at [696, 205] on input "Search for option" at bounding box center [791, 205] width 242 height 10
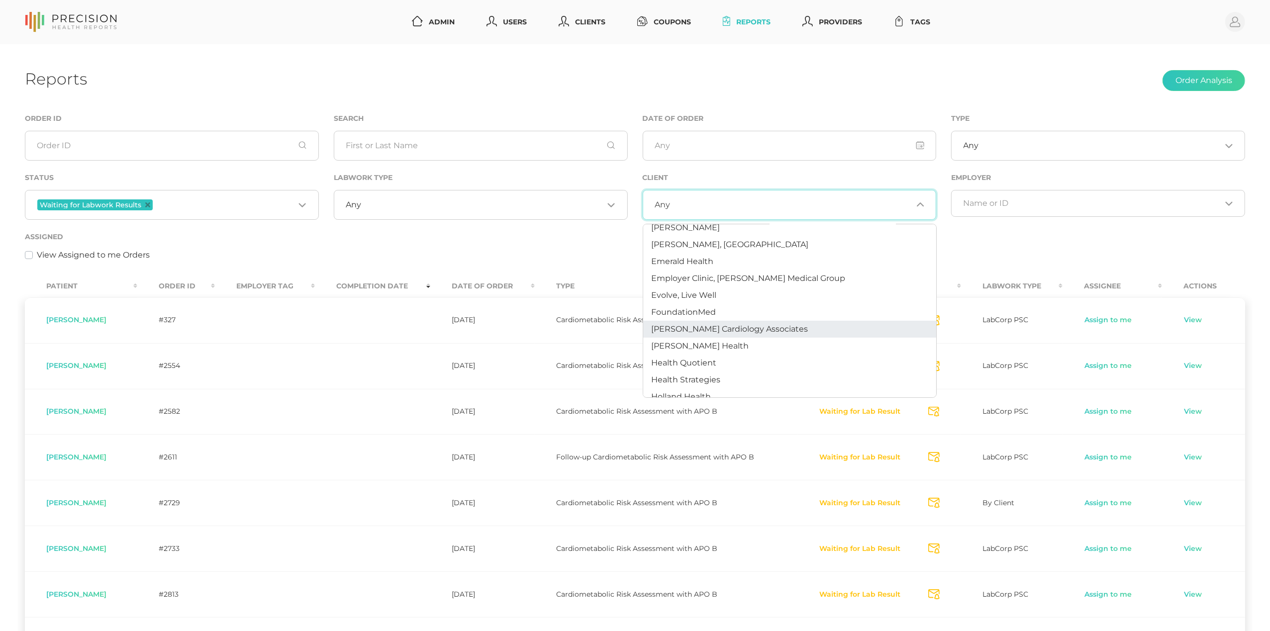
scroll to position [111, 0]
click at [699, 345] on span "[PERSON_NAME] Health" at bounding box center [700, 344] width 98 height 9
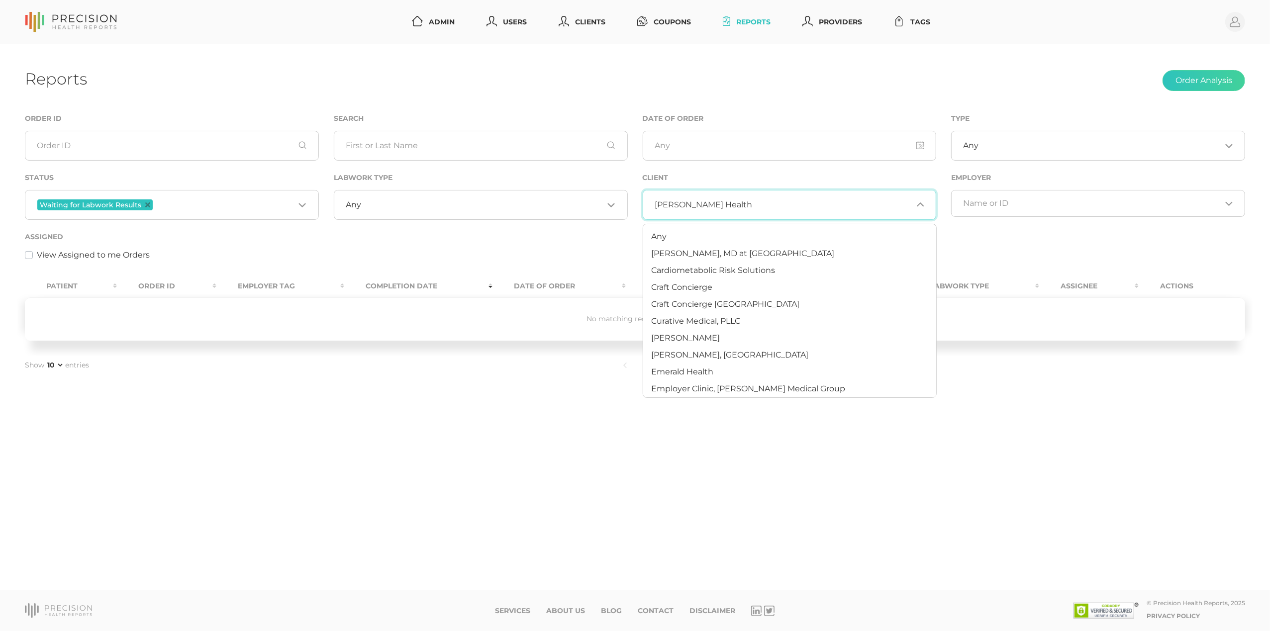
click at [752, 210] on input "Search for option" at bounding box center [832, 205] width 160 height 10
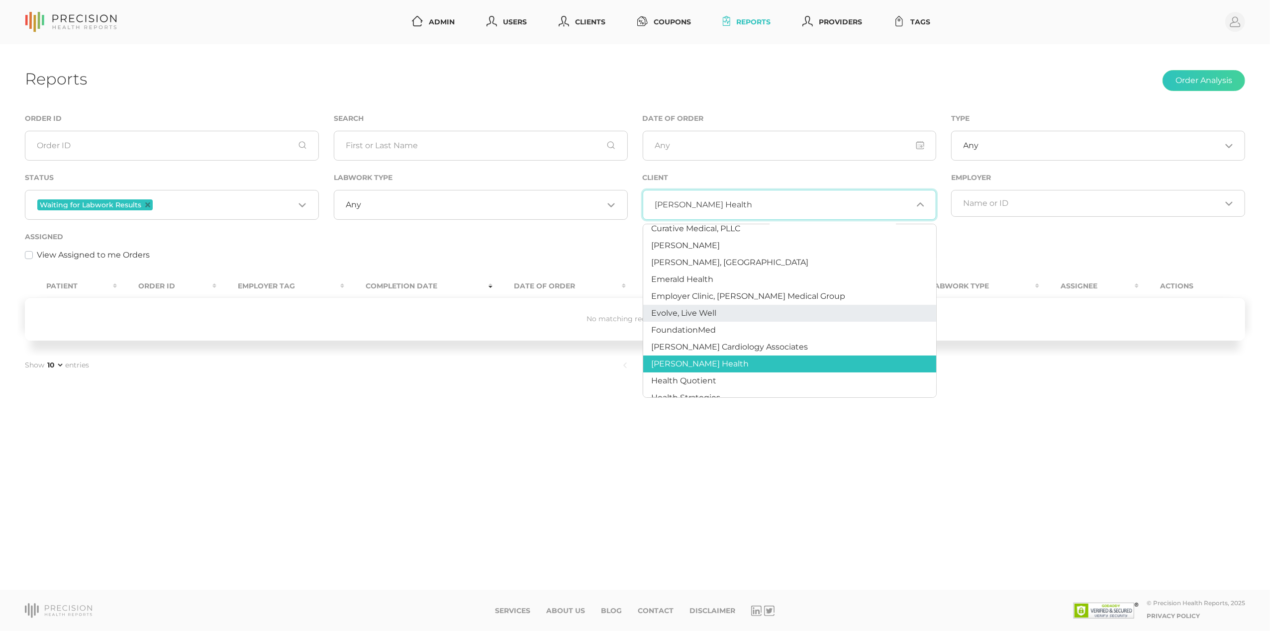
scroll to position [95, 0]
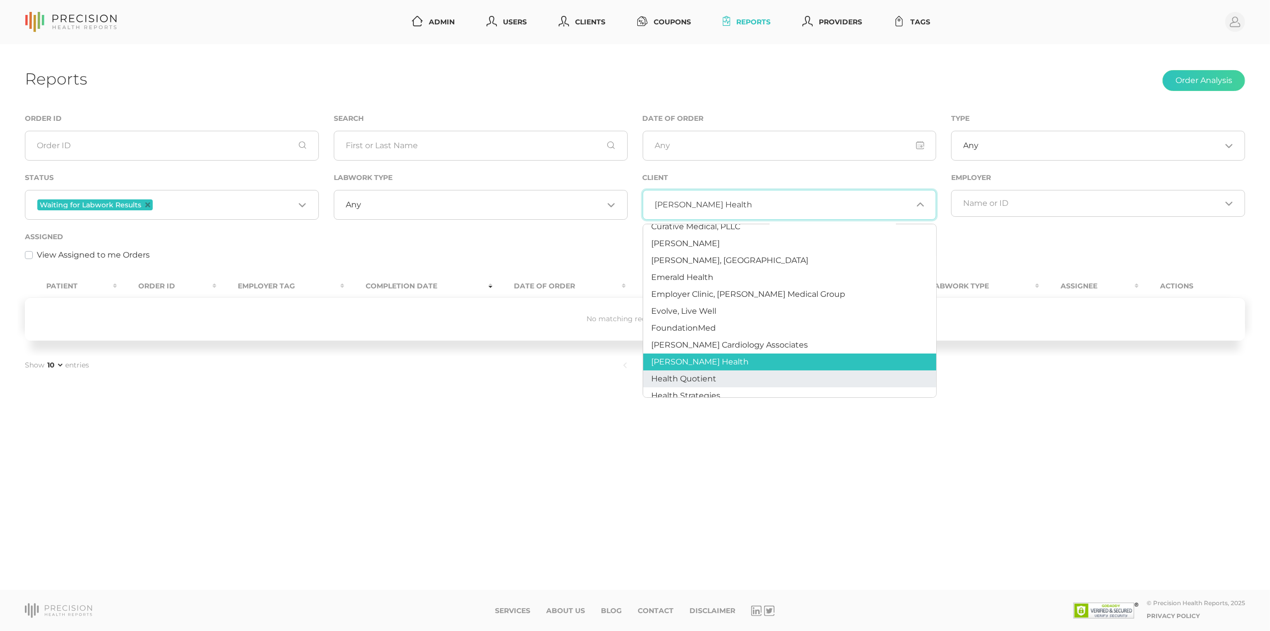
click at [695, 372] on li "Health Quotient" at bounding box center [789, 379] width 293 height 17
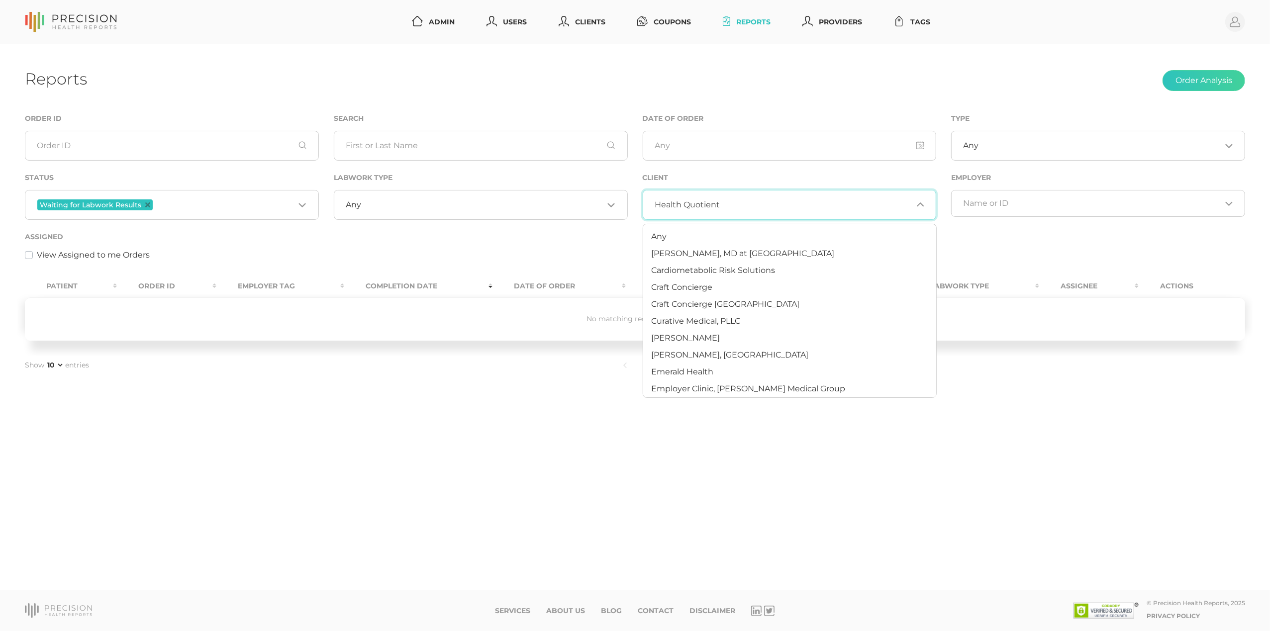
click at [729, 206] on input "Search for option" at bounding box center [816, 205] width 193 height 10
click at [667, 237] on li "Any" at bounding box center [789, 236] width 293 height 17
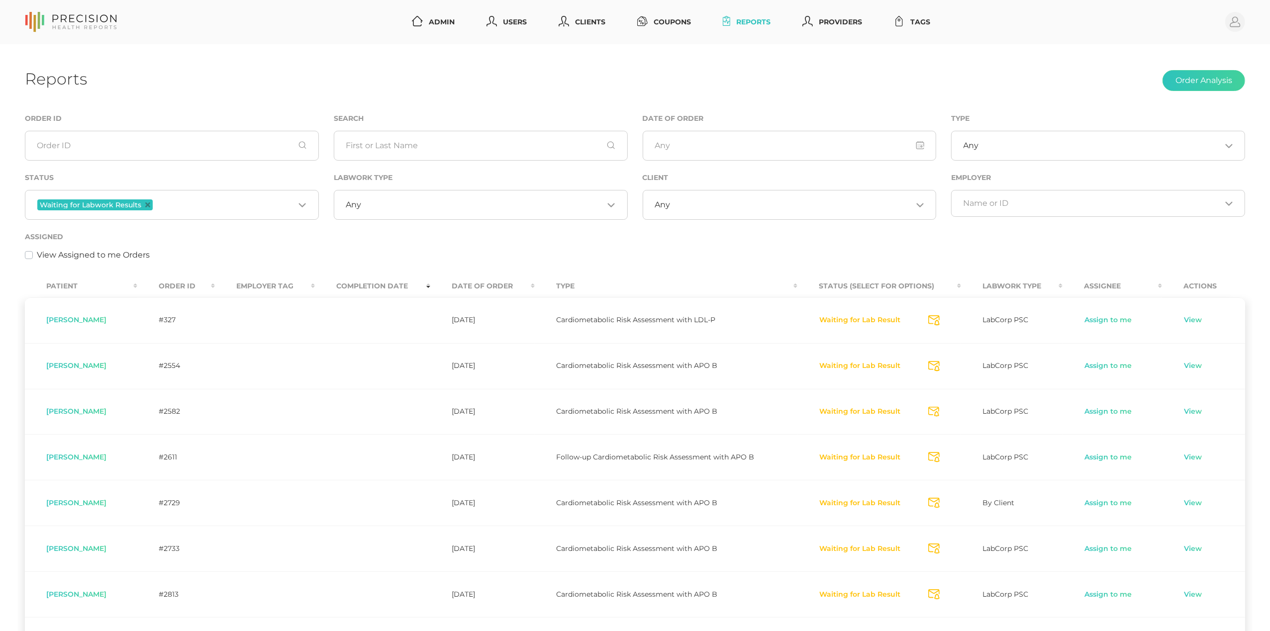
click at [189, 287] on th "Order ID" at bounding box center [176, 286] width 78 height 22
click at [146, 204] on icon "Deselect Waiting for Labwork Results" at bounding box center [147, 205] width 5 height 5
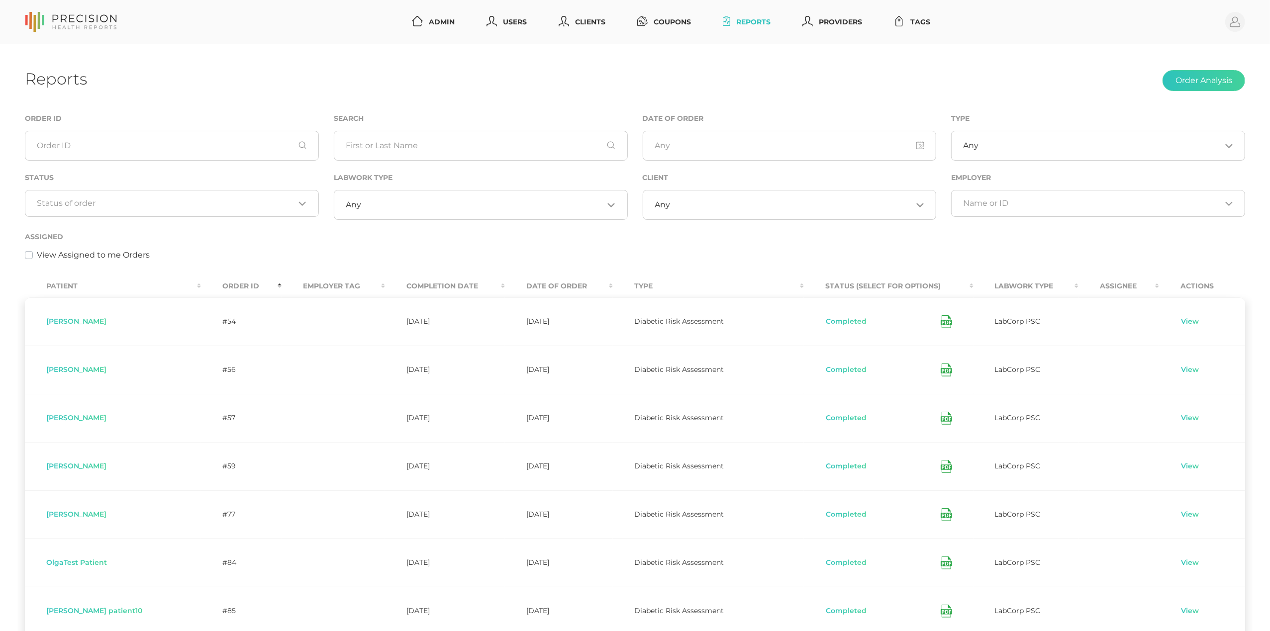
click at [208, 208] on input "Search for option" at bounding box center [166, 204] width 258 height 10
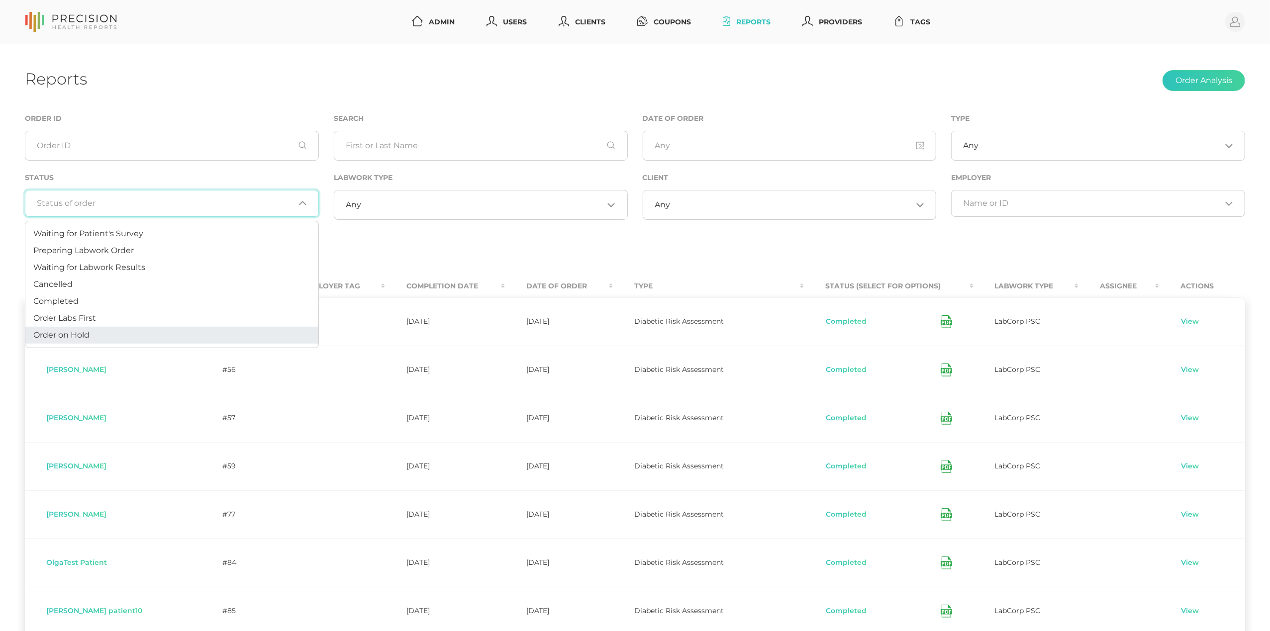
click at [162, 334] on li "Order on Hold" at bounding box center [171, 335] width 293 height 17
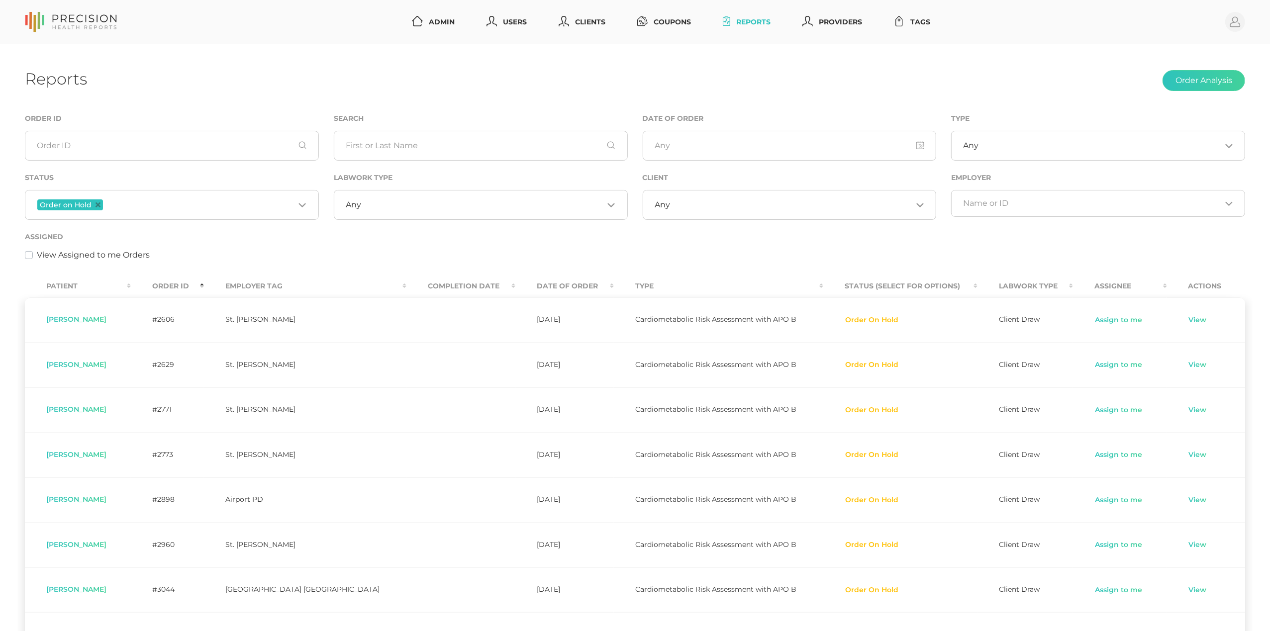
click at [734, 200] on input "Search for option" at bounding box center [791, 205] width 242 height 10
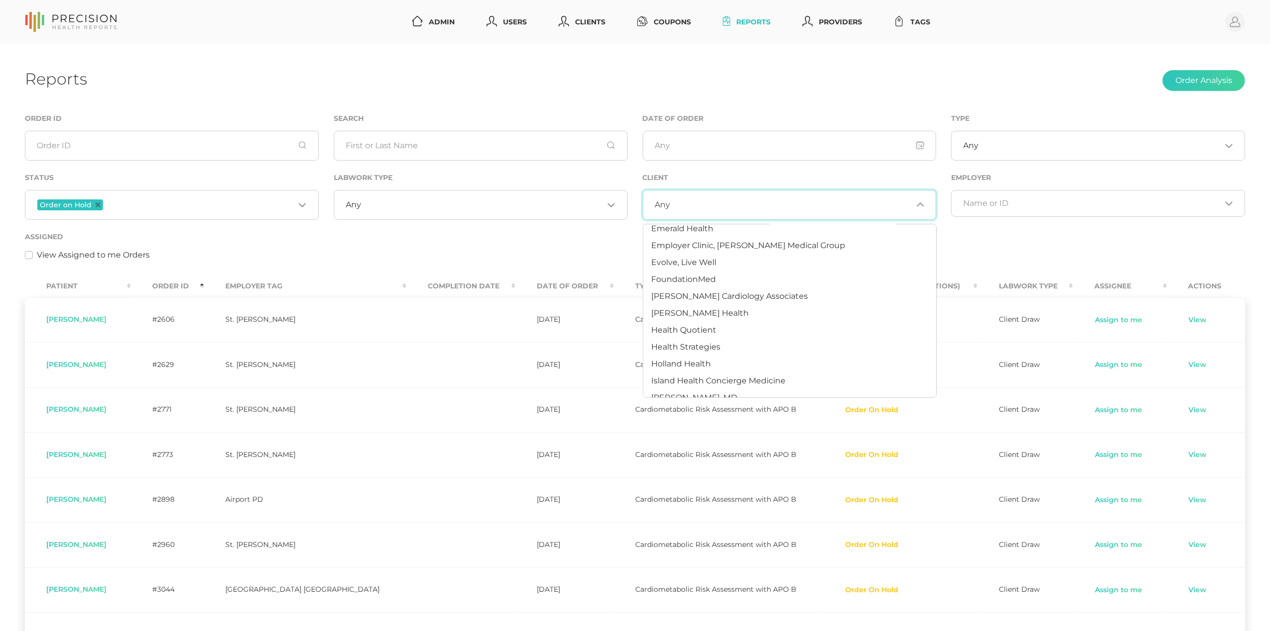
scroll to position [151, 0]
click at [700, 322] on span "Health Quotient" at bounding box center [683, 321] width 65 height 9
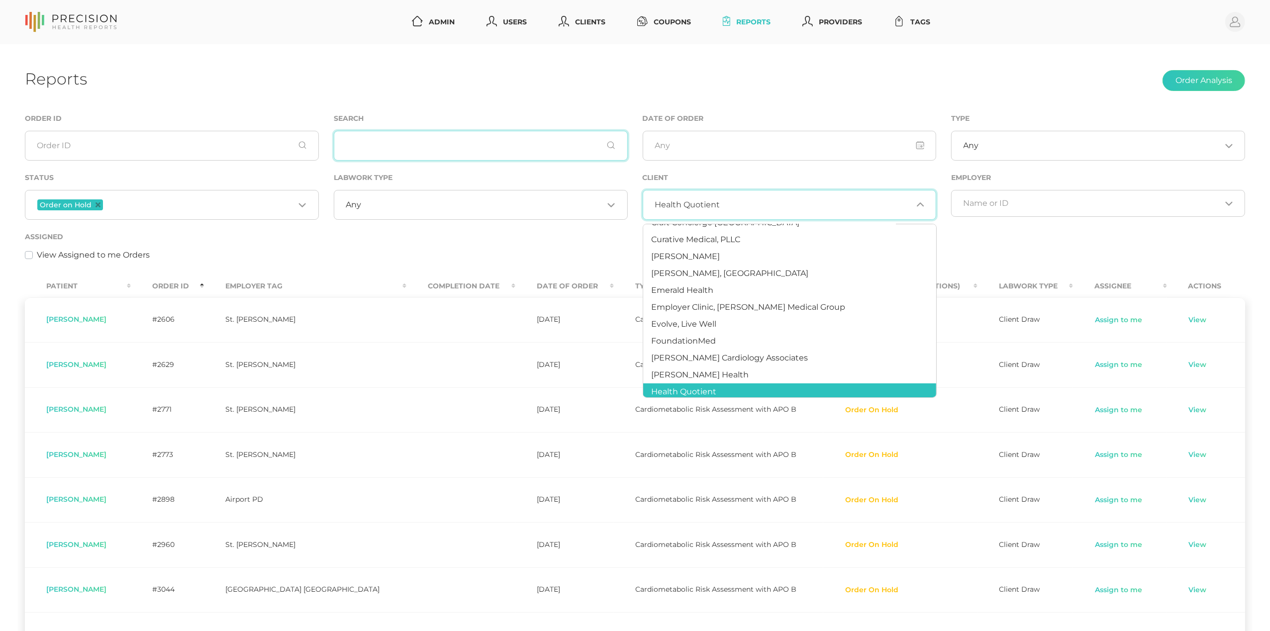
click at [399, 140] on input "text" at bounding box center [481, 146] width 294 height 30
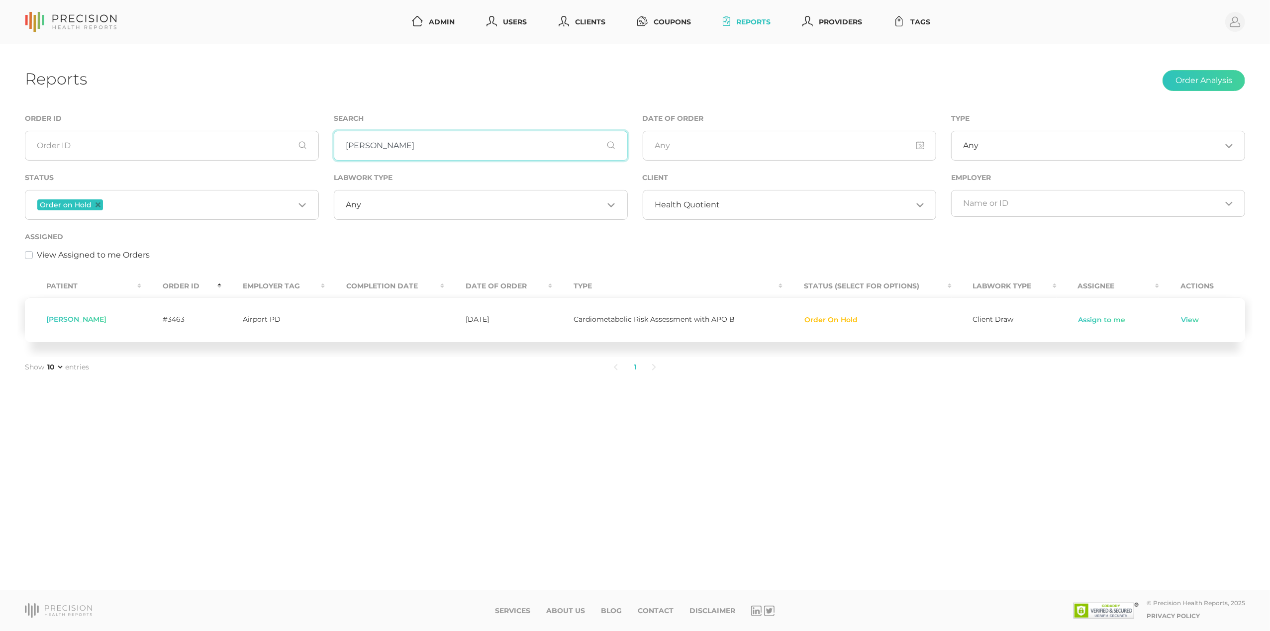
click at [347, 148] on input "[PERSON_NAME]" at bounding box center [481, 146] width 294 height 30
type input "b"
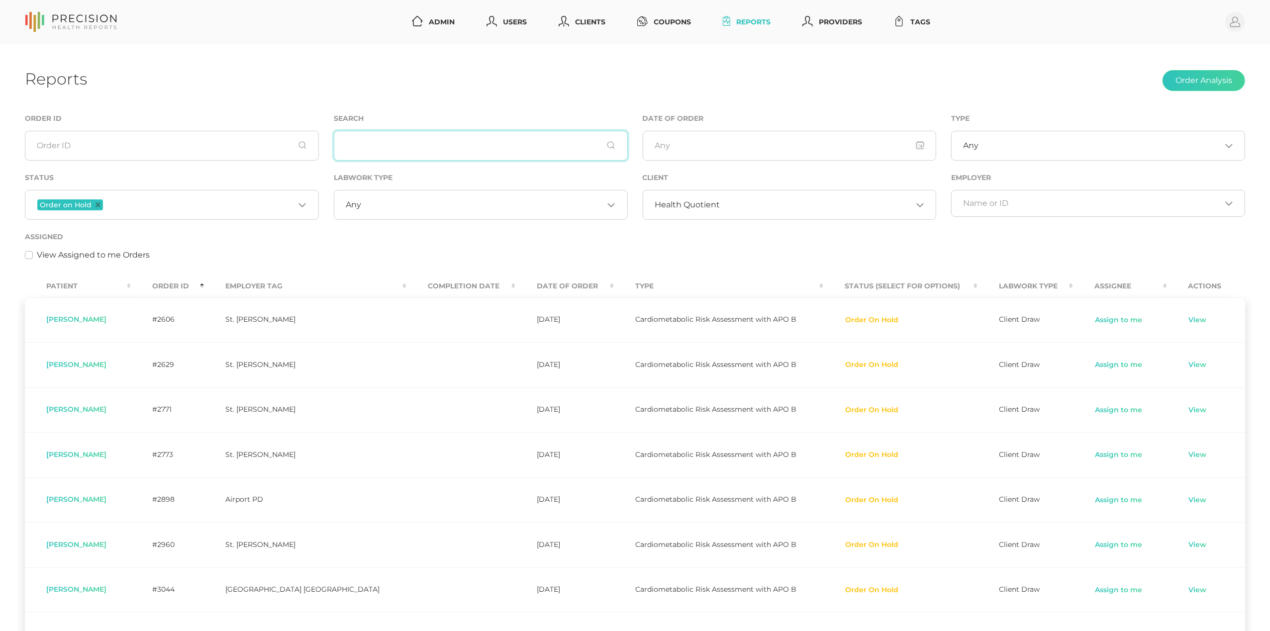
click at [96, 207] on icon "Deselect Order on Hold" at bounding box center [98, 205] width 5 height 5
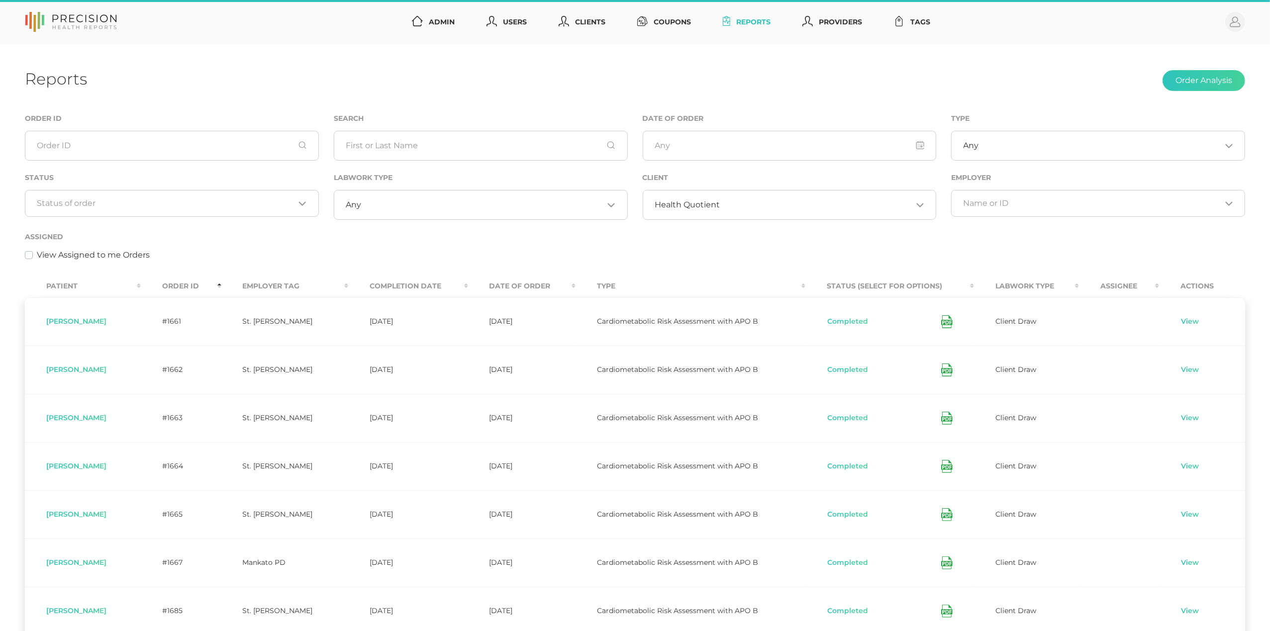
click at [689, 188] on div "Client Health Quotient Loading..." at bounding box center [790, 196] width 294 height 48
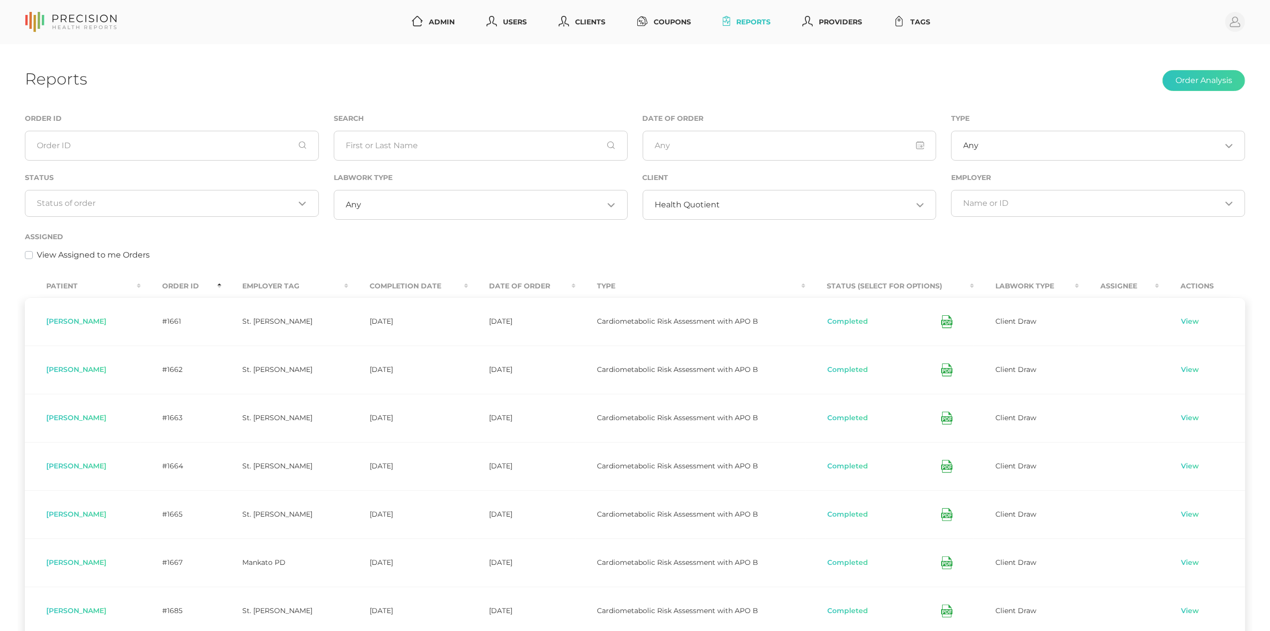
click at [682, 206] on span "Health Quotient" at bounding box center [687, 205] width 65 height 10
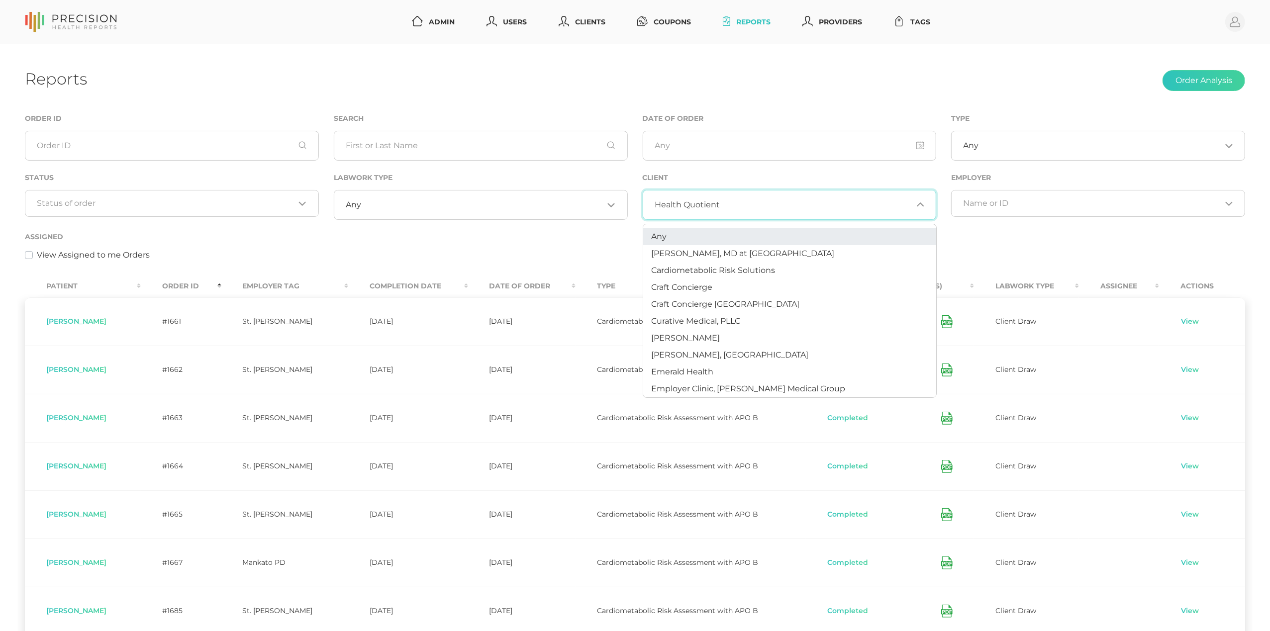
scroll to position [0, 0]
click at [667, 237] on li "Any" at bounding box center [789, 236] width 293 height 17
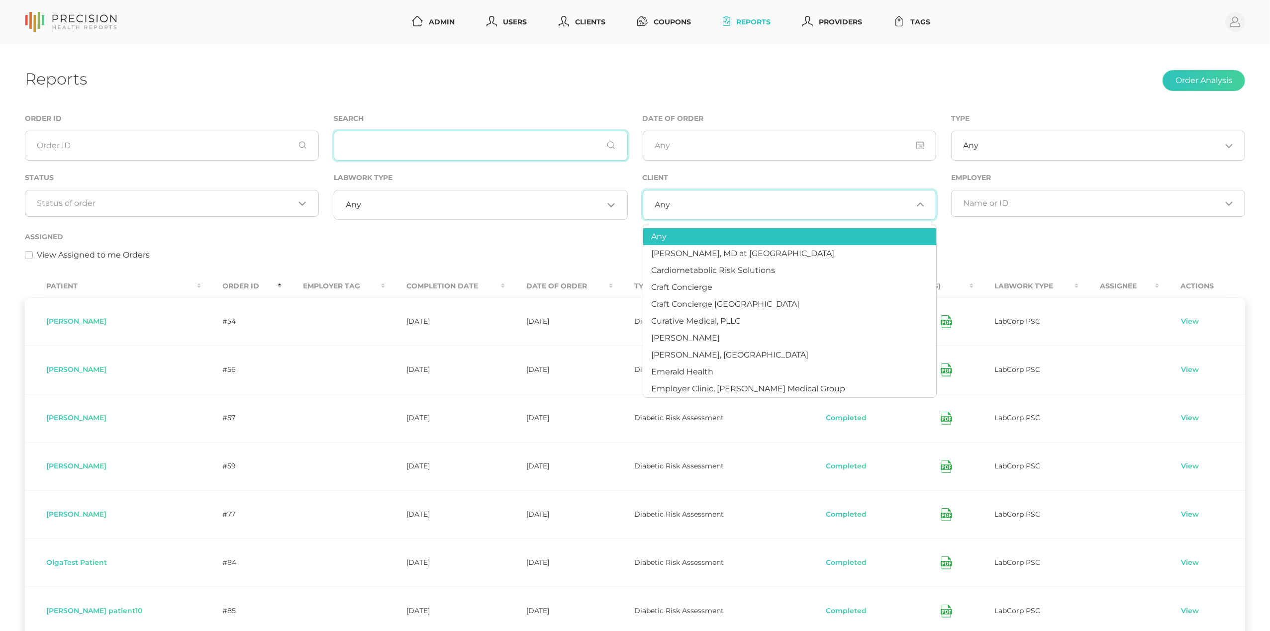
click at [381, 142] on input "text" at bounding box center [481, 146] width 294 height 30
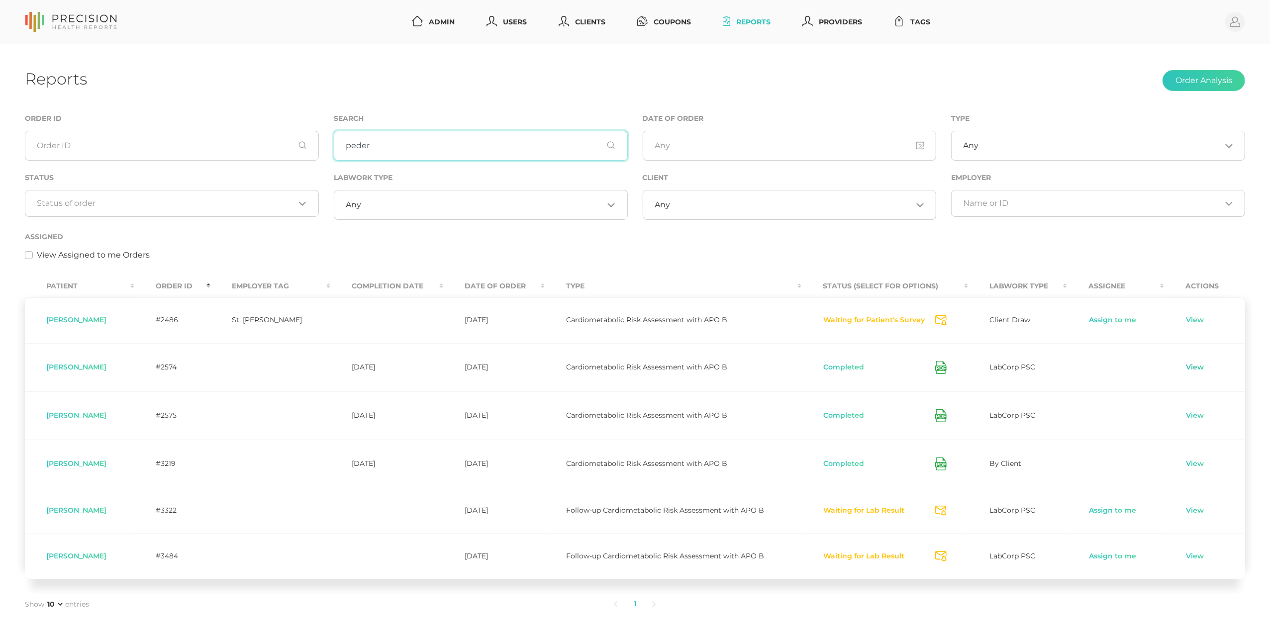
type input "peder"
click at [1196, 371] on link "View" at bounding box center [1195, 368] width 19 height 10
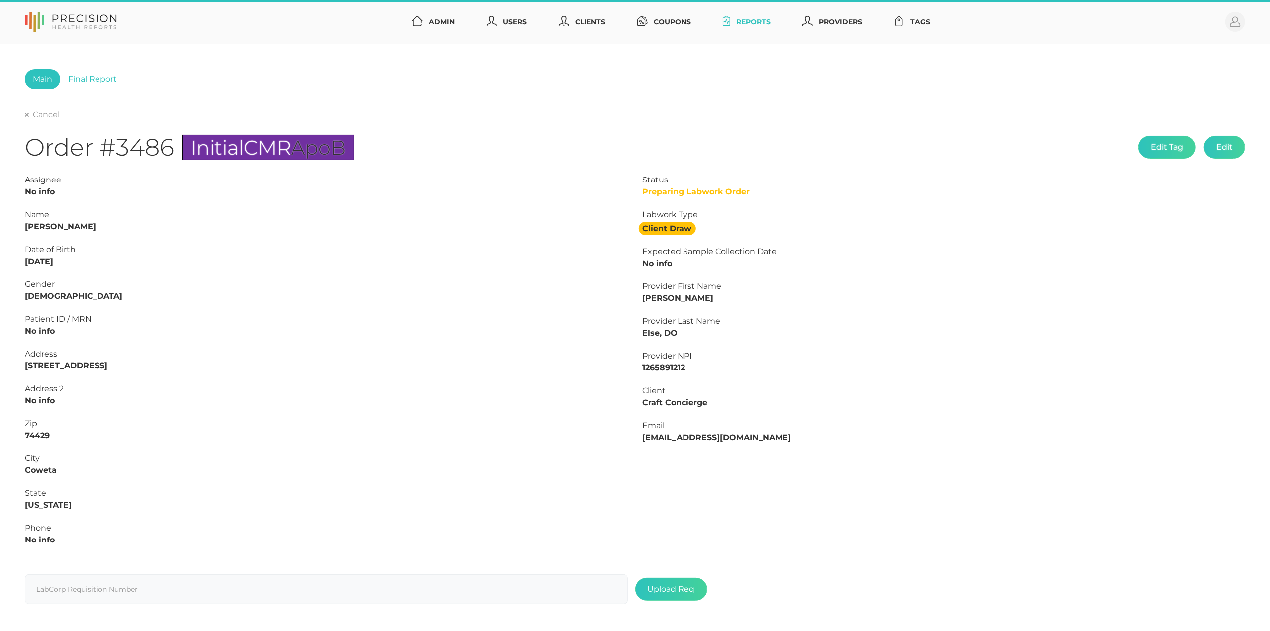
type input "L2407077231"
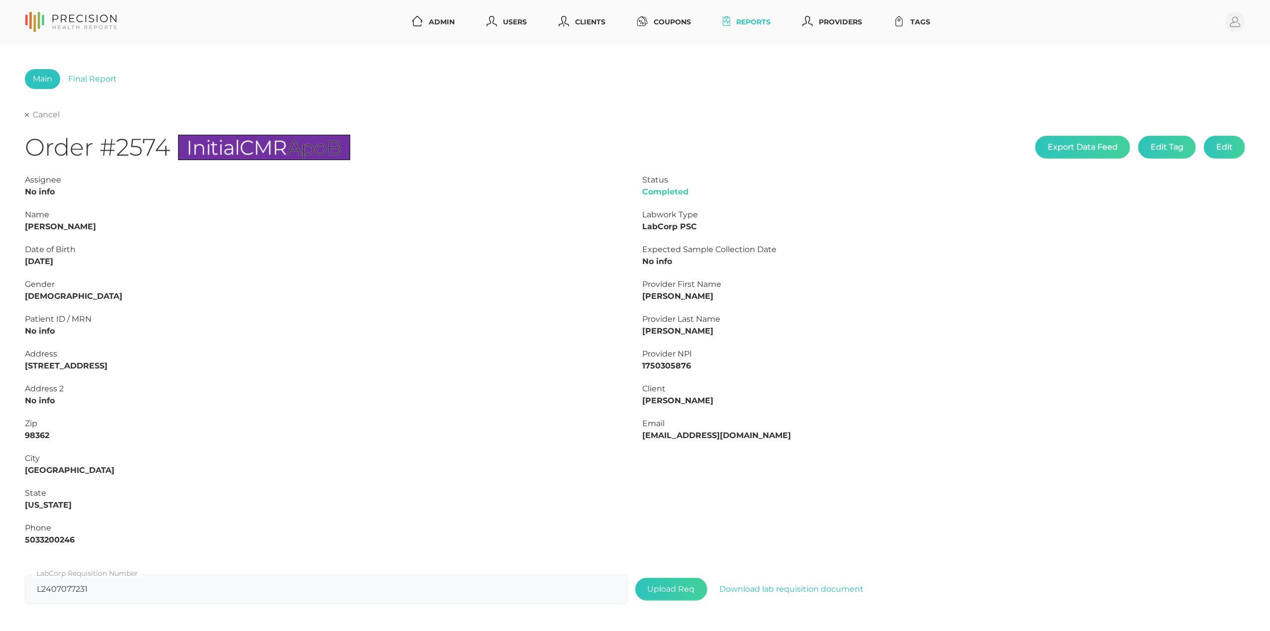
click at [43, 115] on link "Cancel" at bounding box center [42, 115] width 35 height 10
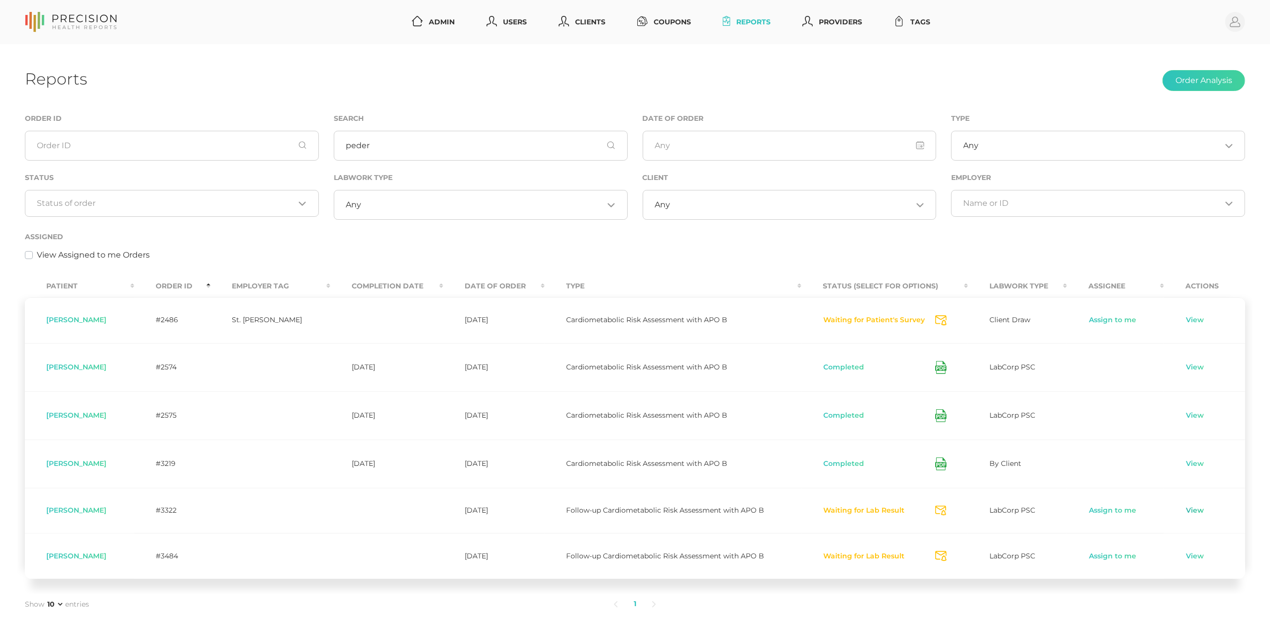
click at [1193, 516] on link "View" at bounding box center [1195, 511] width 19 height 10
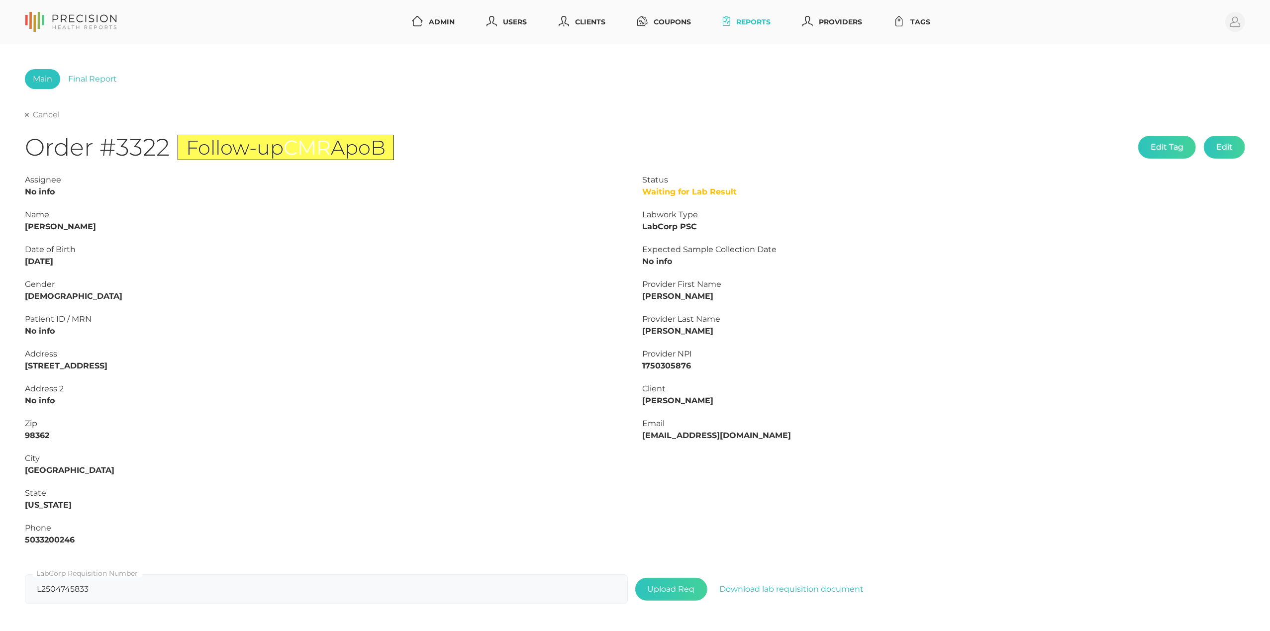
click at [45, 112] on link "Cancel" at bounding box center [42, 115] width 35 height 10
